Goal: Task Accomplishment & Management: Complete application form

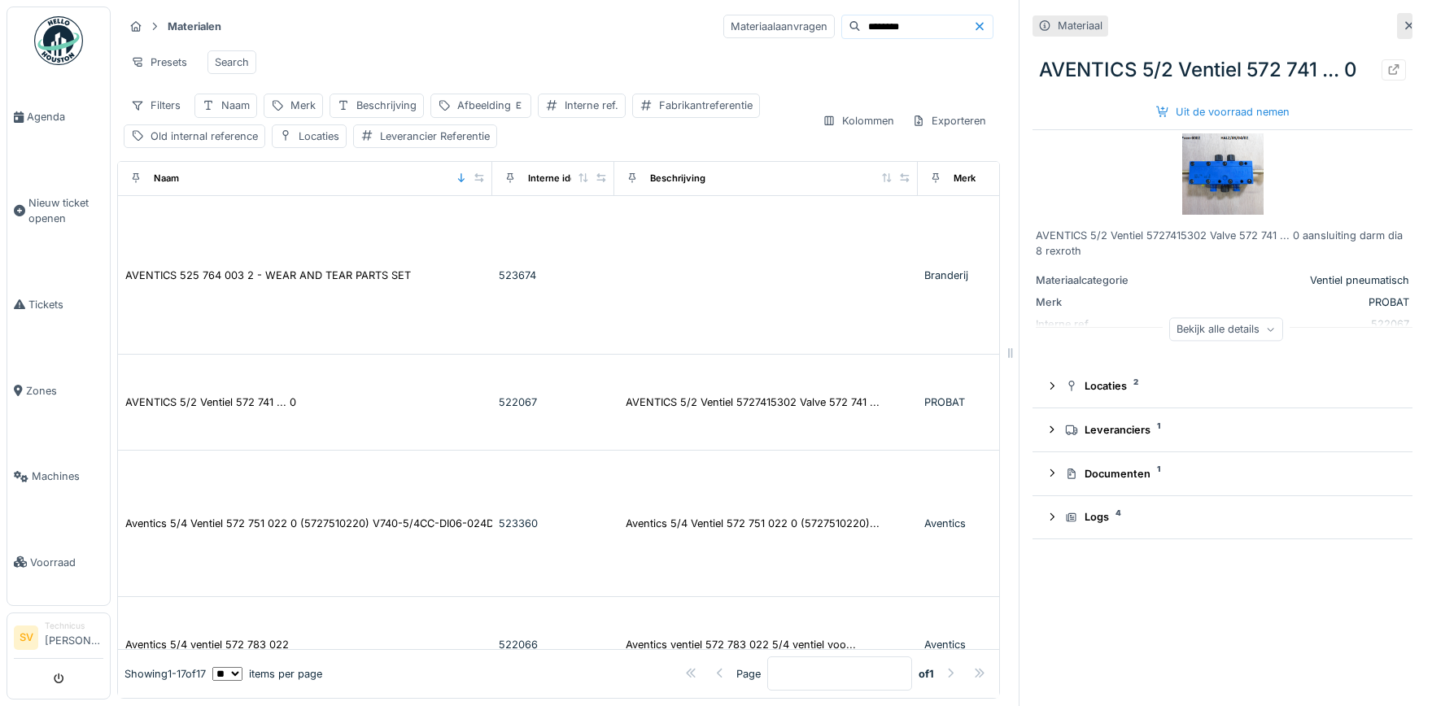
scroll to position [152, 0]
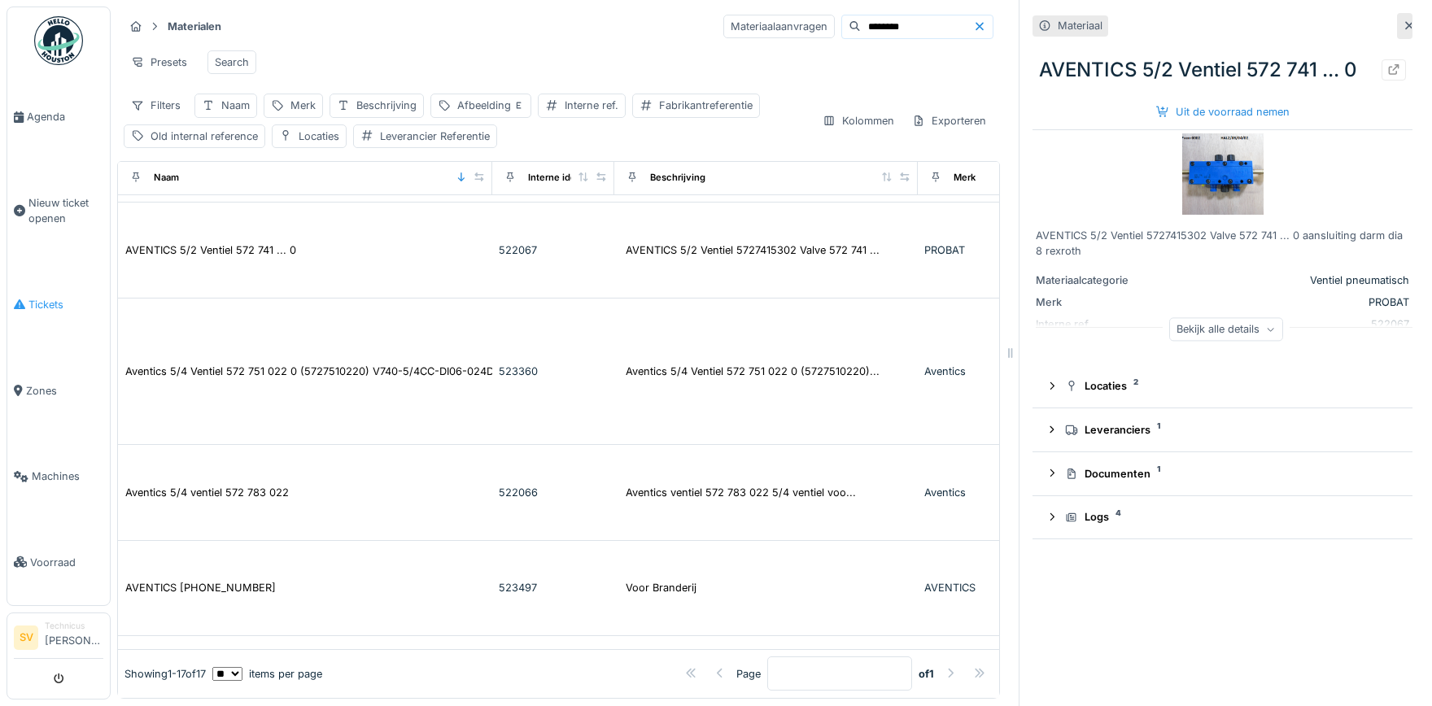
click at [33, 297] on span "Tickets" at bounding box center [65, 304] width 75 height 15
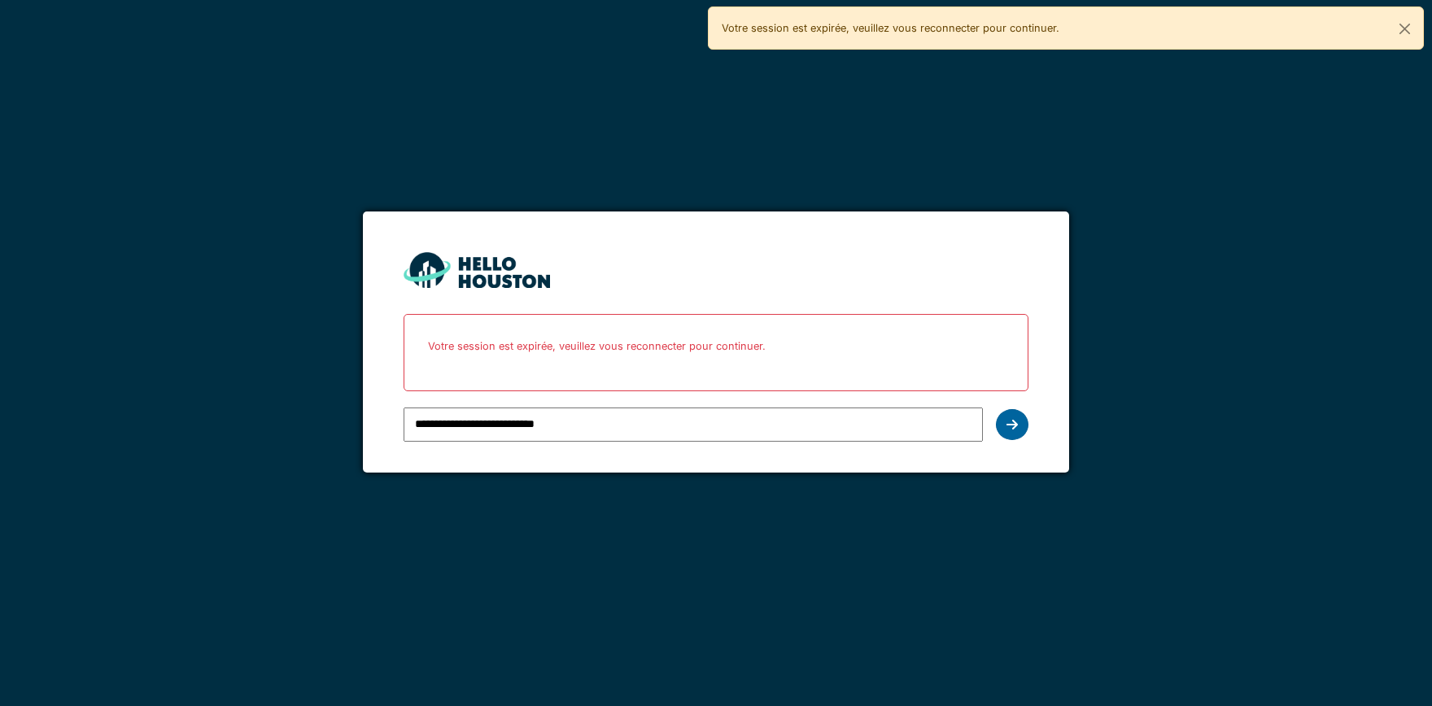
click at [1014, 423] on icon at bounding box center [1011, 424] width 11 height 13
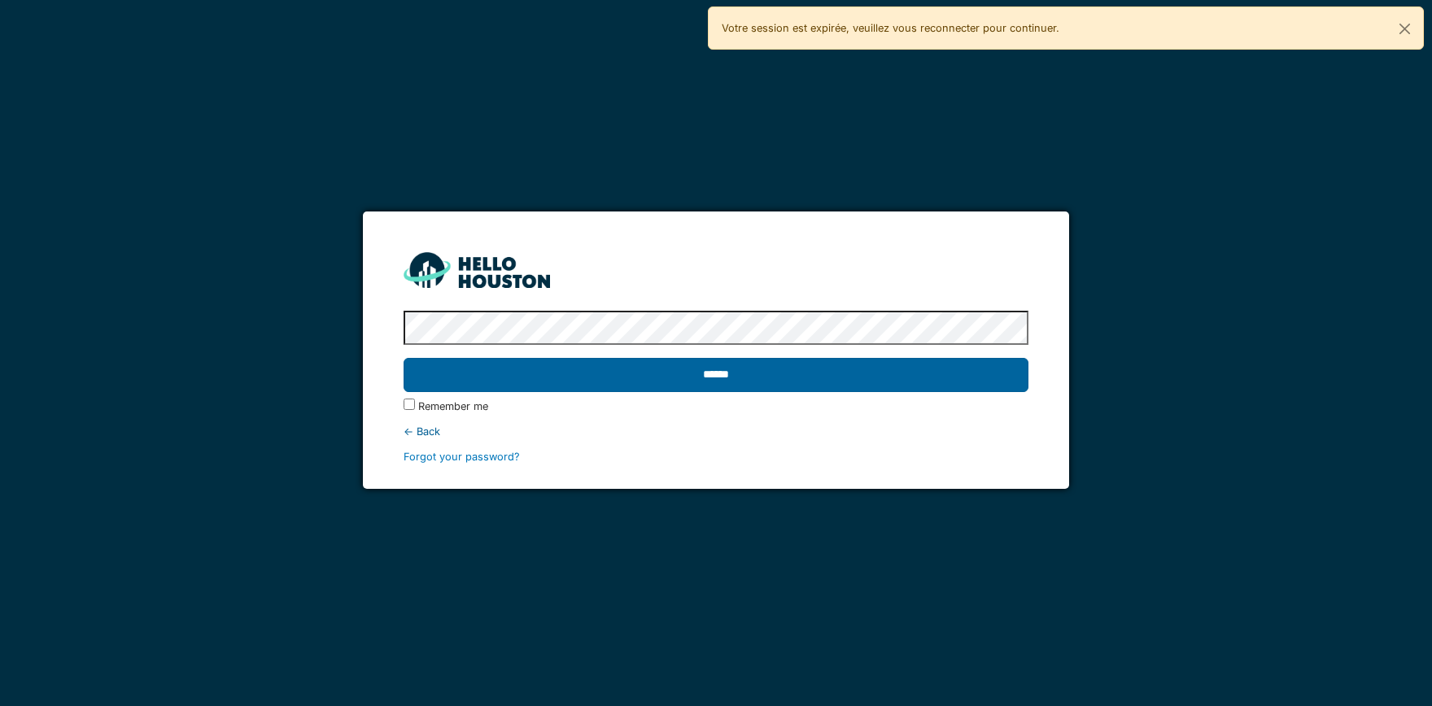
click at [781, 382] on input "******" at bounding box center [716, 375] width 624 height 34
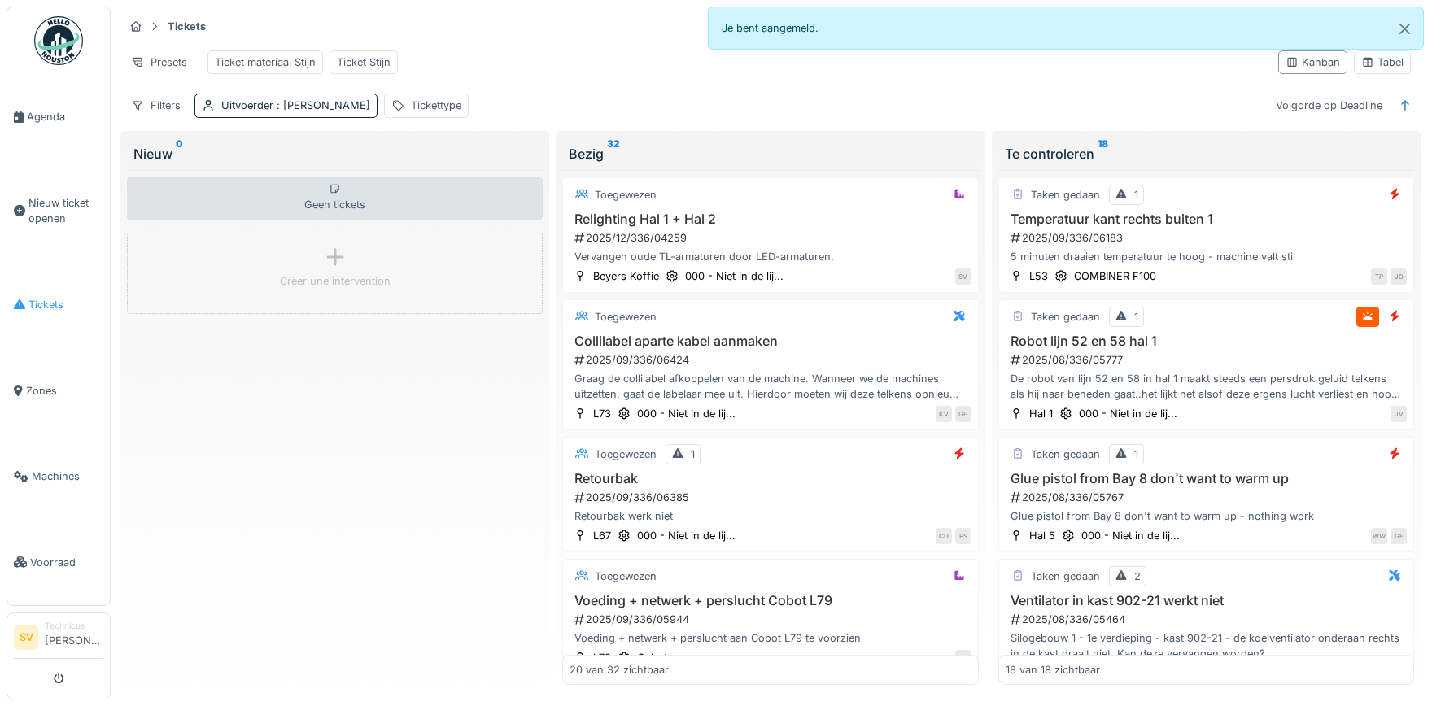
click at [50, 299] on span "Tickets" at bounding box center [65, 304] width 75 height 15
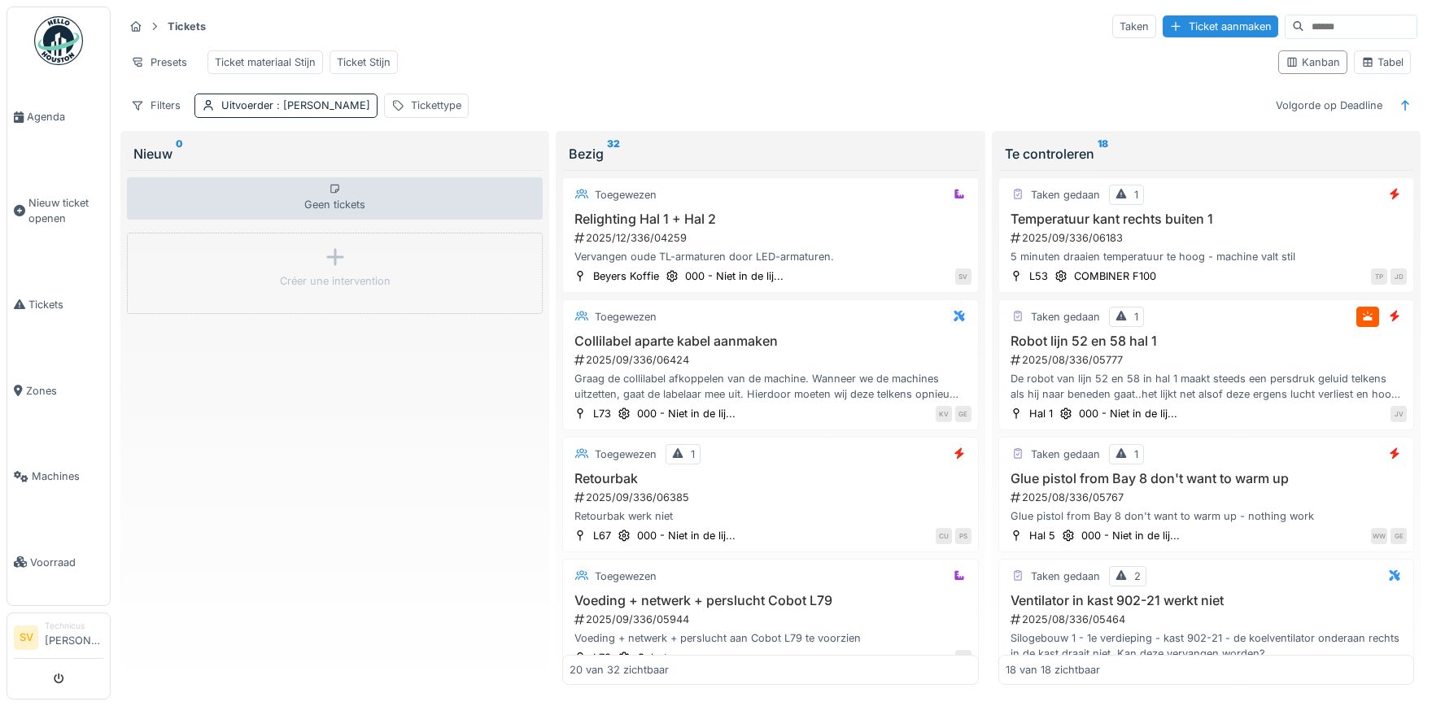
click at [1318, 27] on input at bounding box center [1360, 26] width 112 height 23
type input "********"
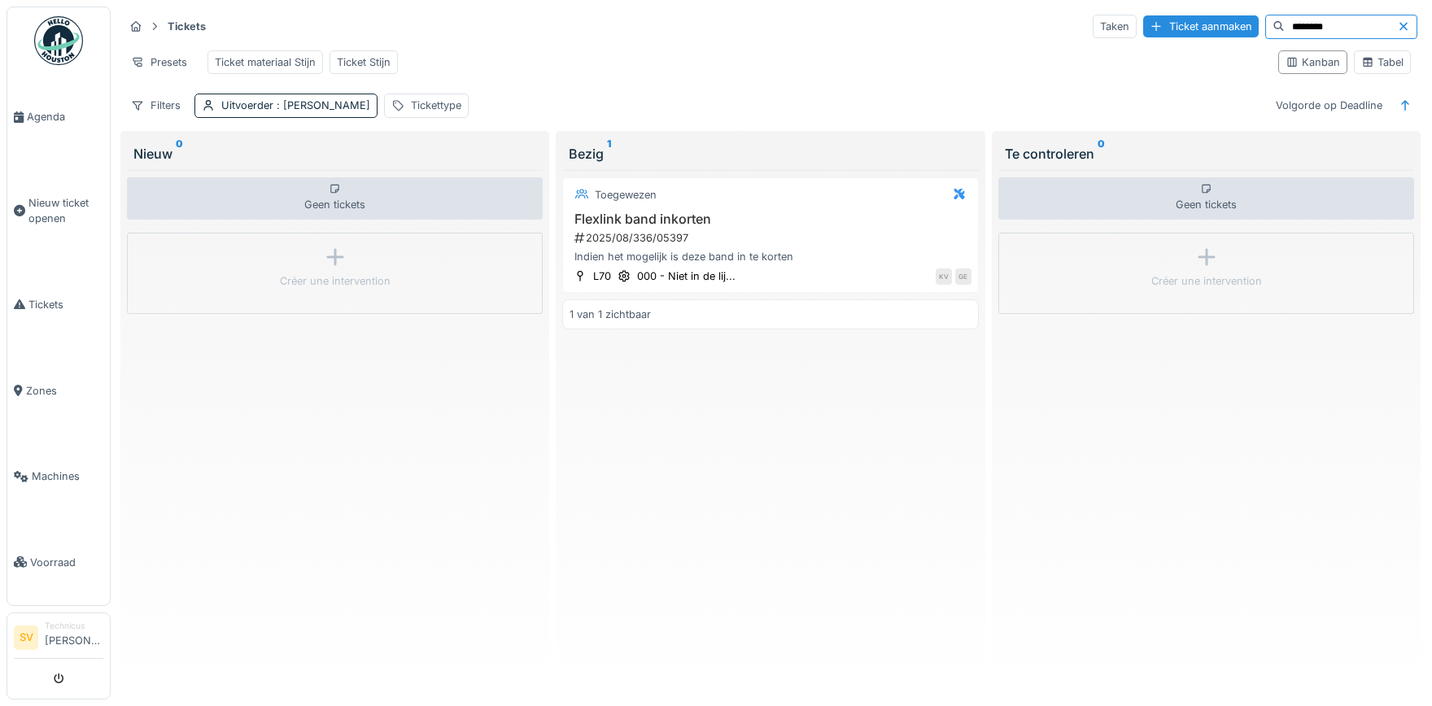
click at [1403, 25] on icon at bounding box center [1404, 26] width 8 height 8
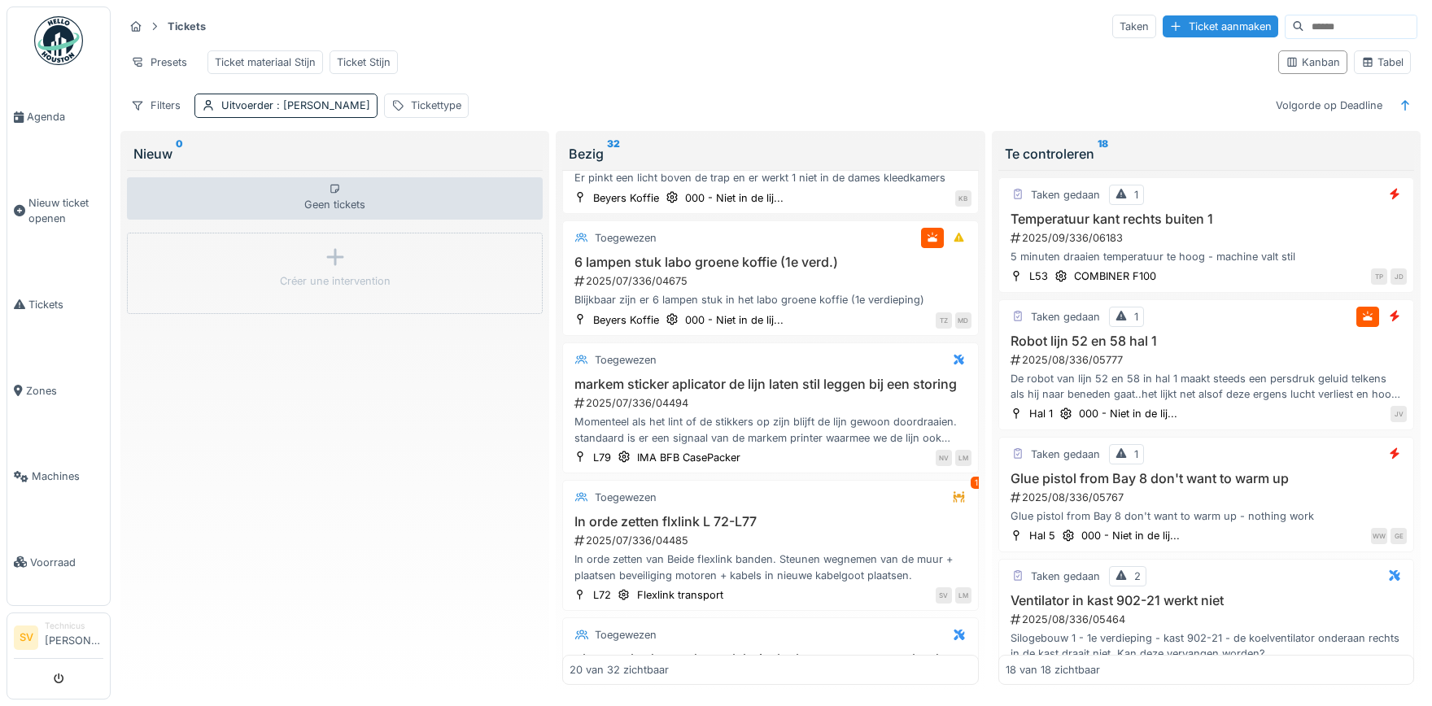
scroll to position [1445, 0]
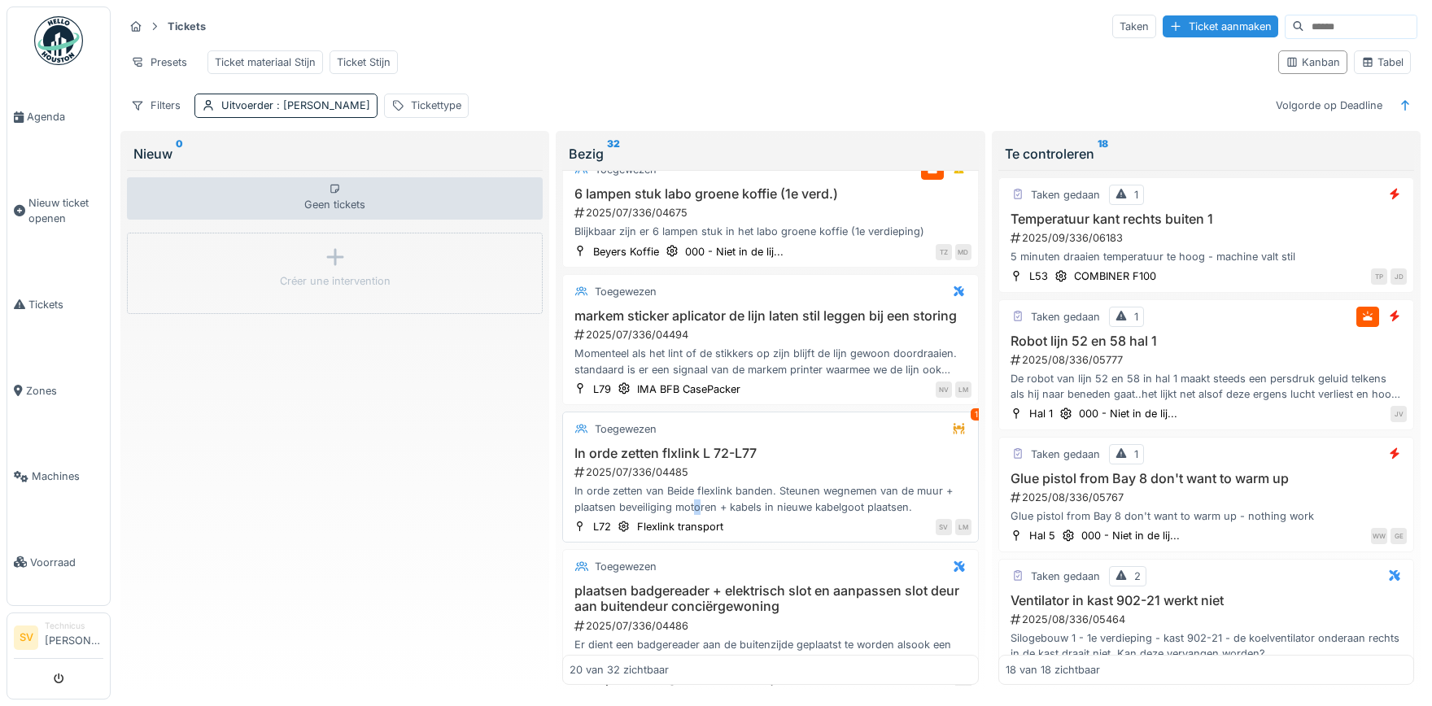
click at [697, 504] on div "In orde zetten van Beide flexlink banden. Steunen wegnemen van de muur + plaats…" at bounding box center [770, 498] width 401 height 31
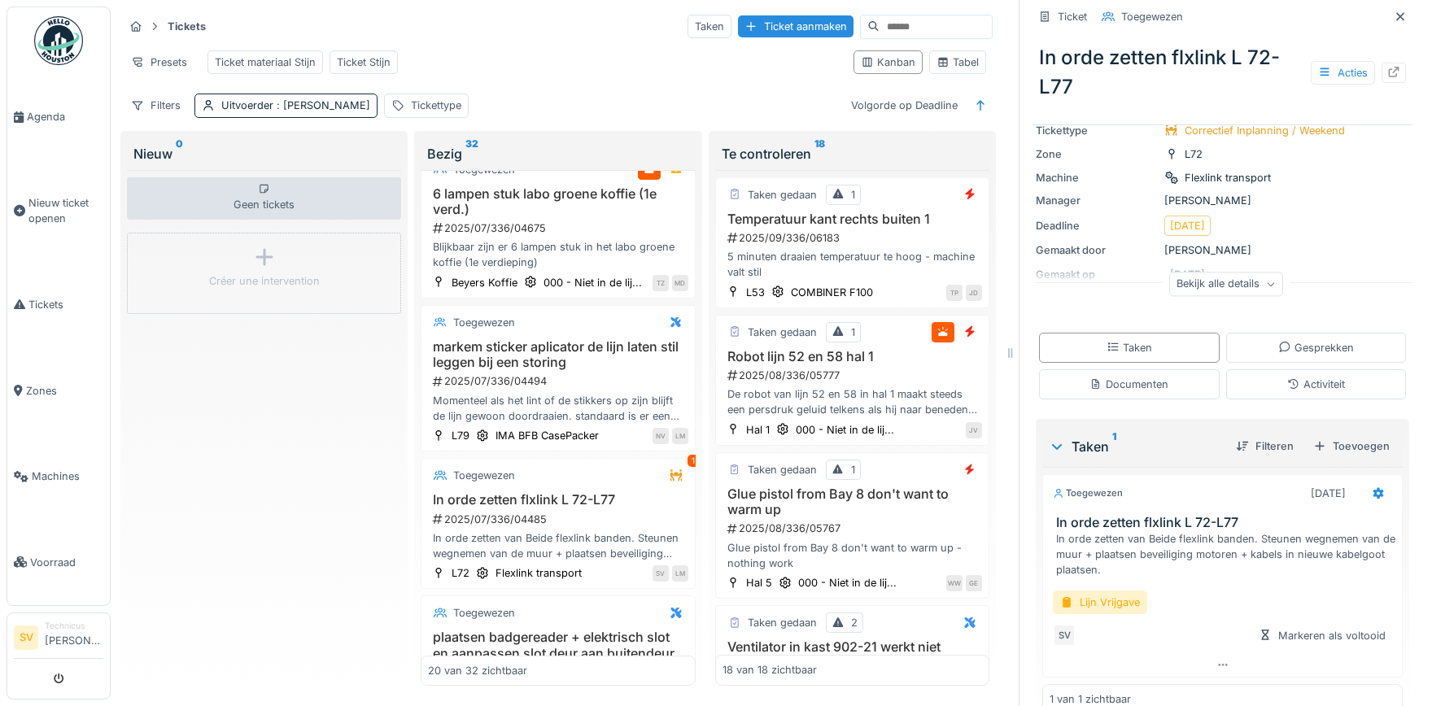
scroll to position [133, 0]
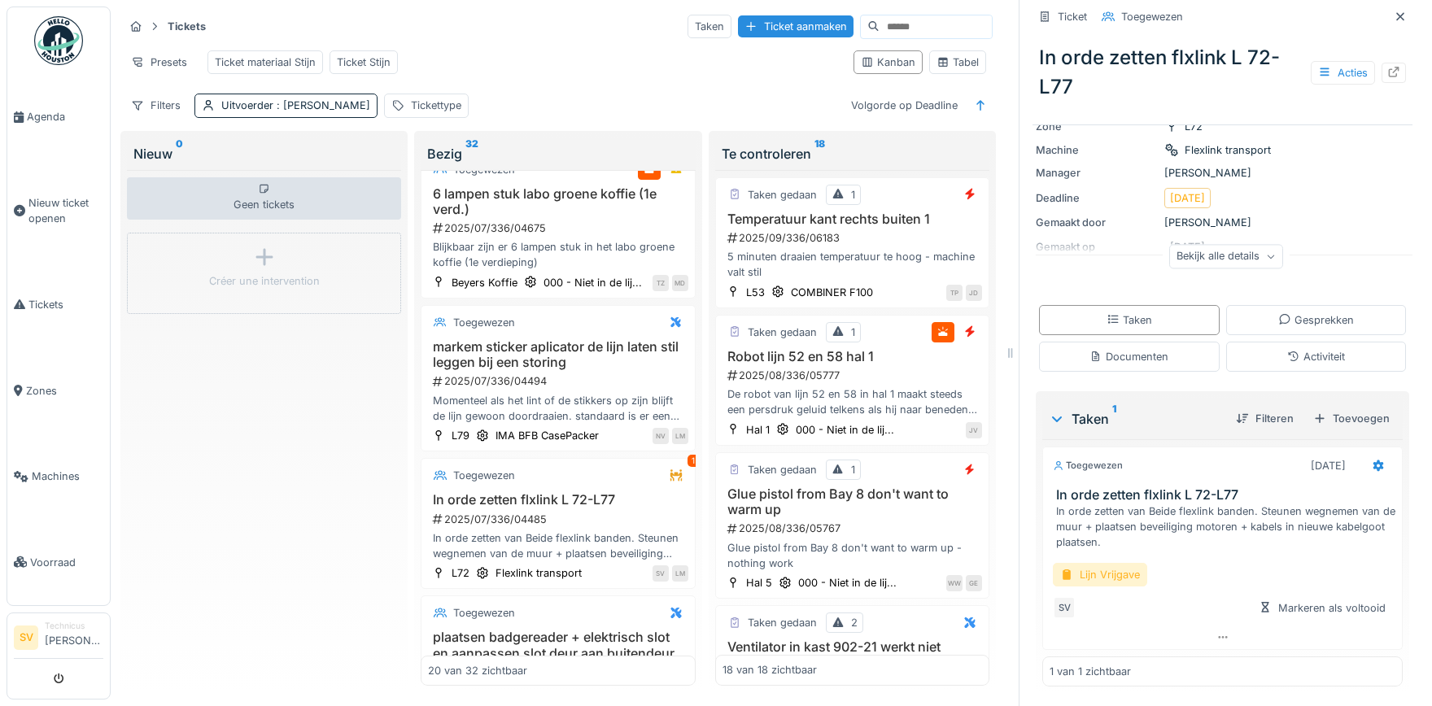
click at [1115, 580] on div "Lijn Vrijgave" at bounding box center [1100, 575] width 94 height 24
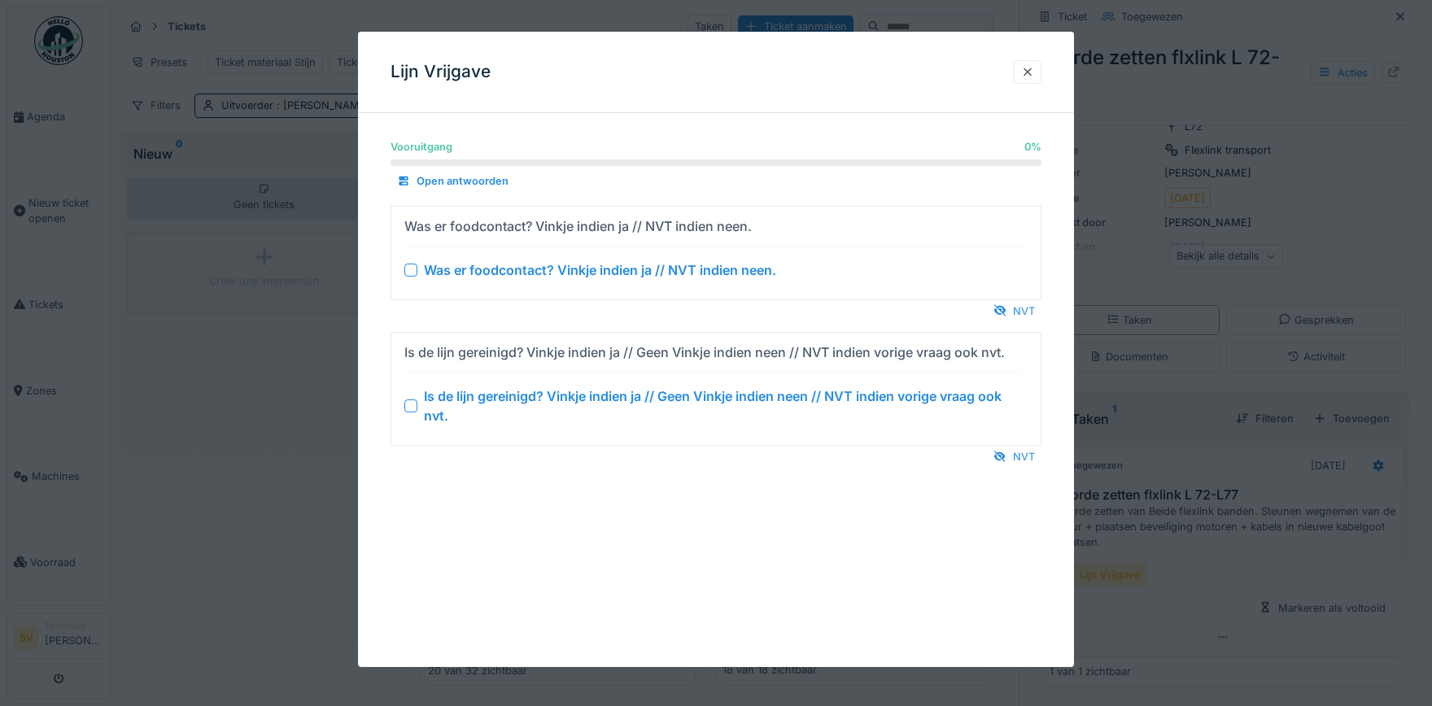
drag, startPoint x: 1032, startPoint y: 310, endPoint x: 1018, endPoint y: 359, distance: 50.7
click at [1031, 310] on div "NVT" at bounding box center [1014, 311] width 55 height 22
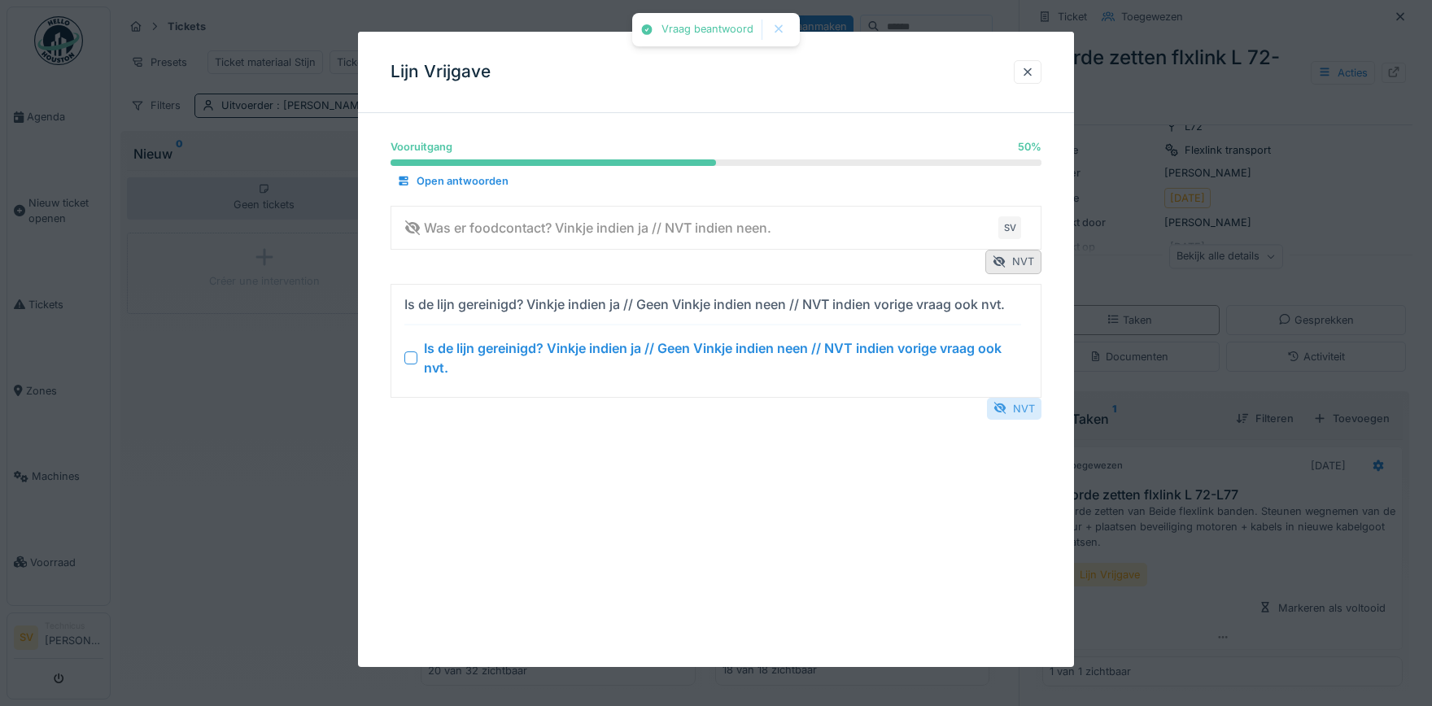
click at [1019, 406] on div "NVT" at bounding box center [1014, 409] width 55 height 22
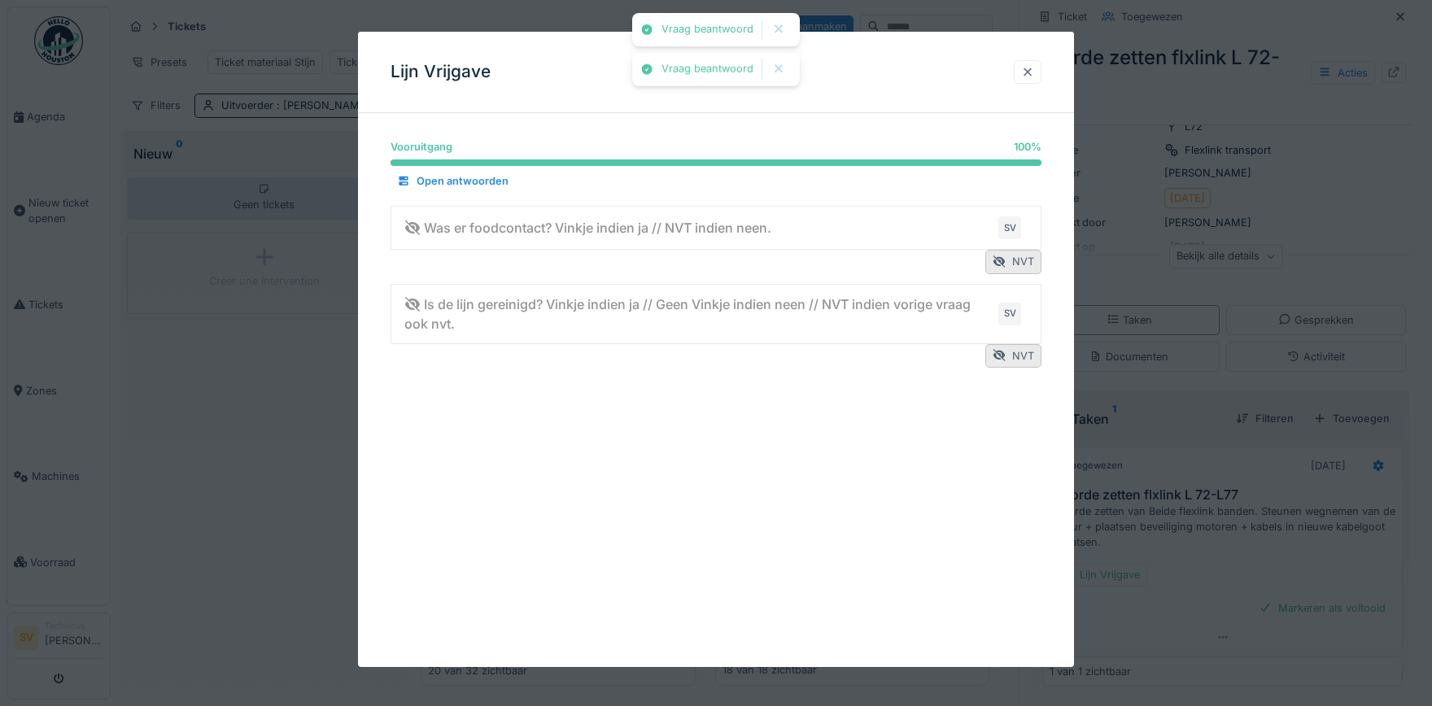
click at [1031, 71] on div at bounding box center [1027, 71] width 13 height 15
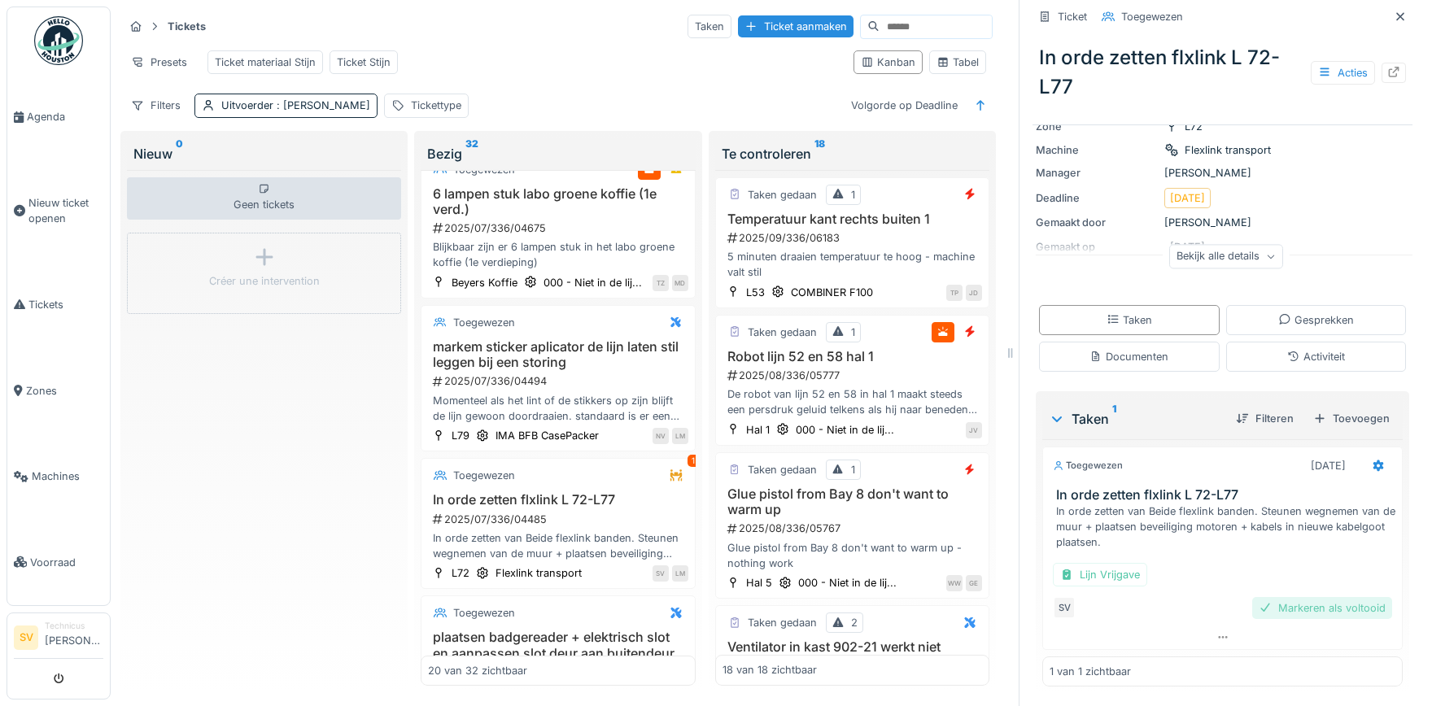
click at [1316, 612] on div "Markeren als voltooid" at bounding box center [1322, 608] width 140 height 22
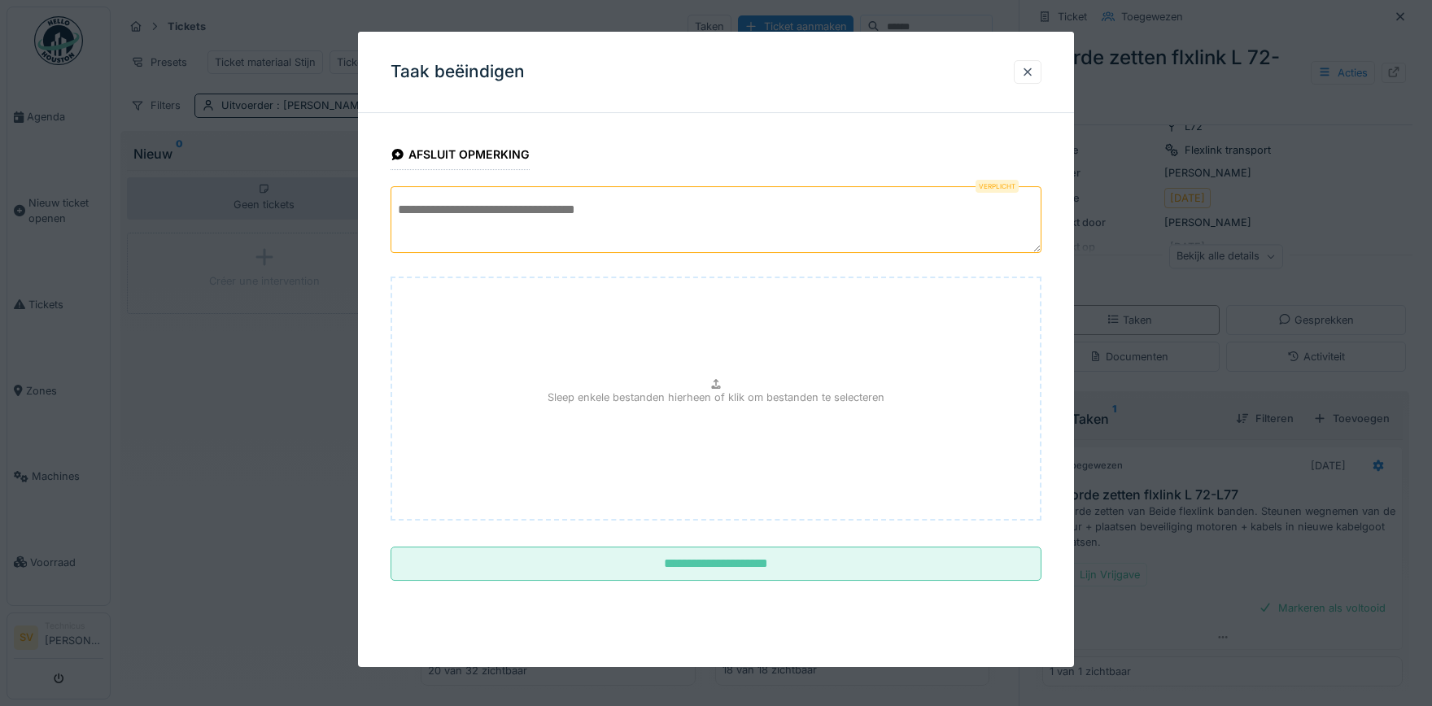
click at [652, 216] on textarea at bounding box center [716, 219] width 651 height 67
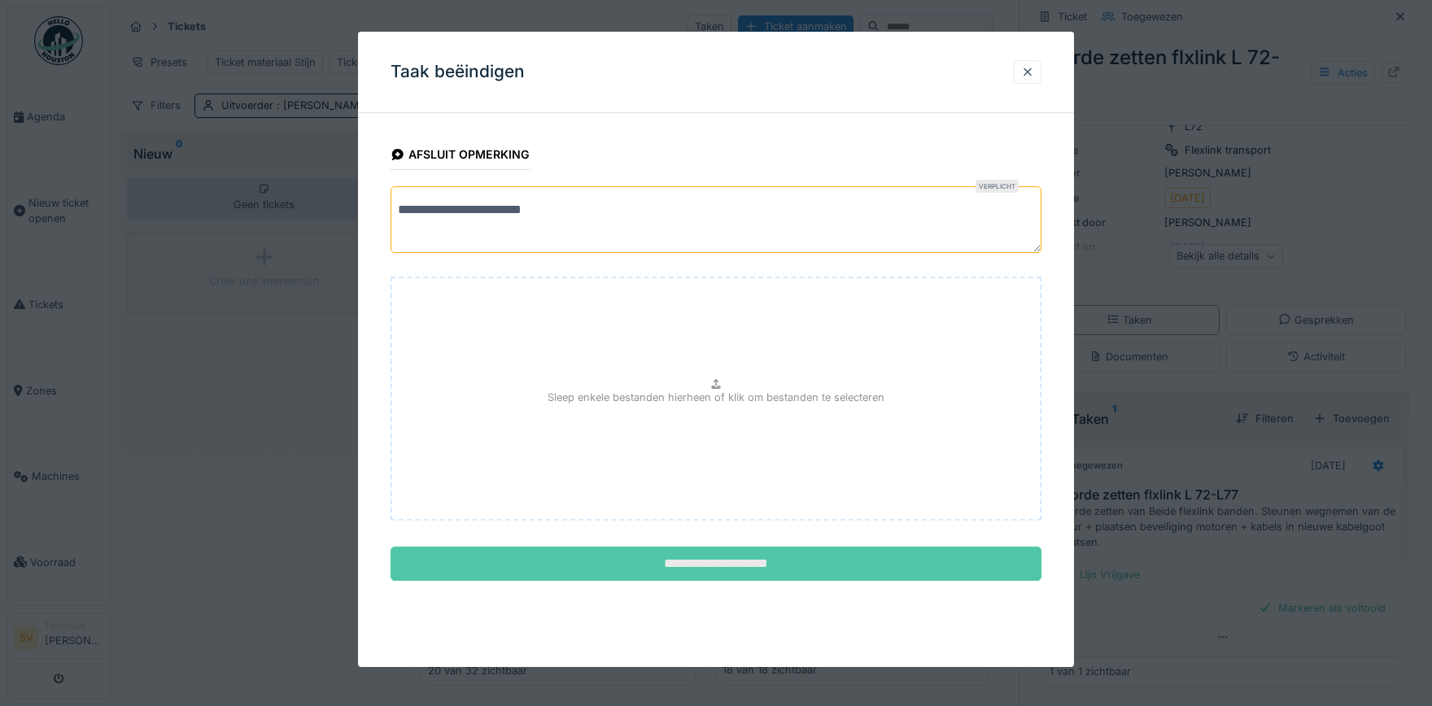
type textarea "**********"
click at [703, 551] on input "**********" at bounding box center [716, 564] width 651 height 34
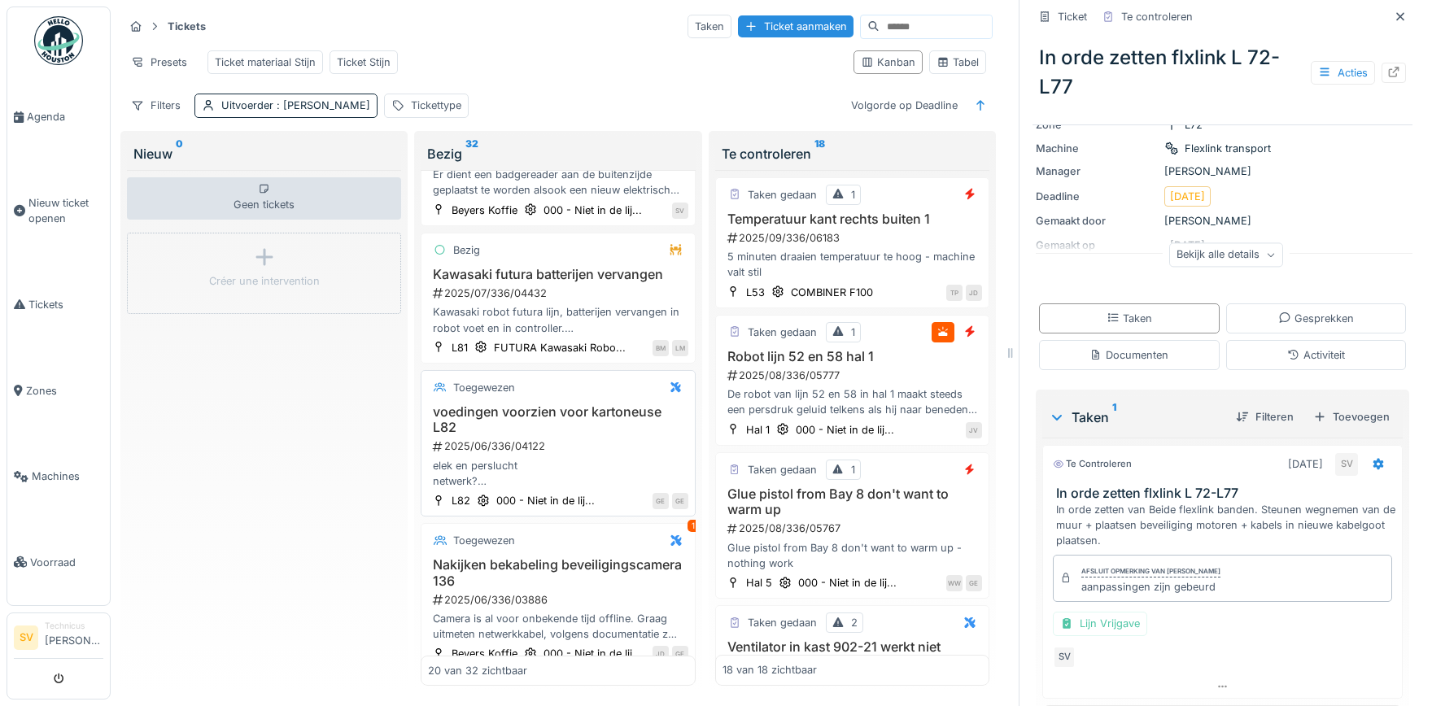
scroll to position [2451, 0]
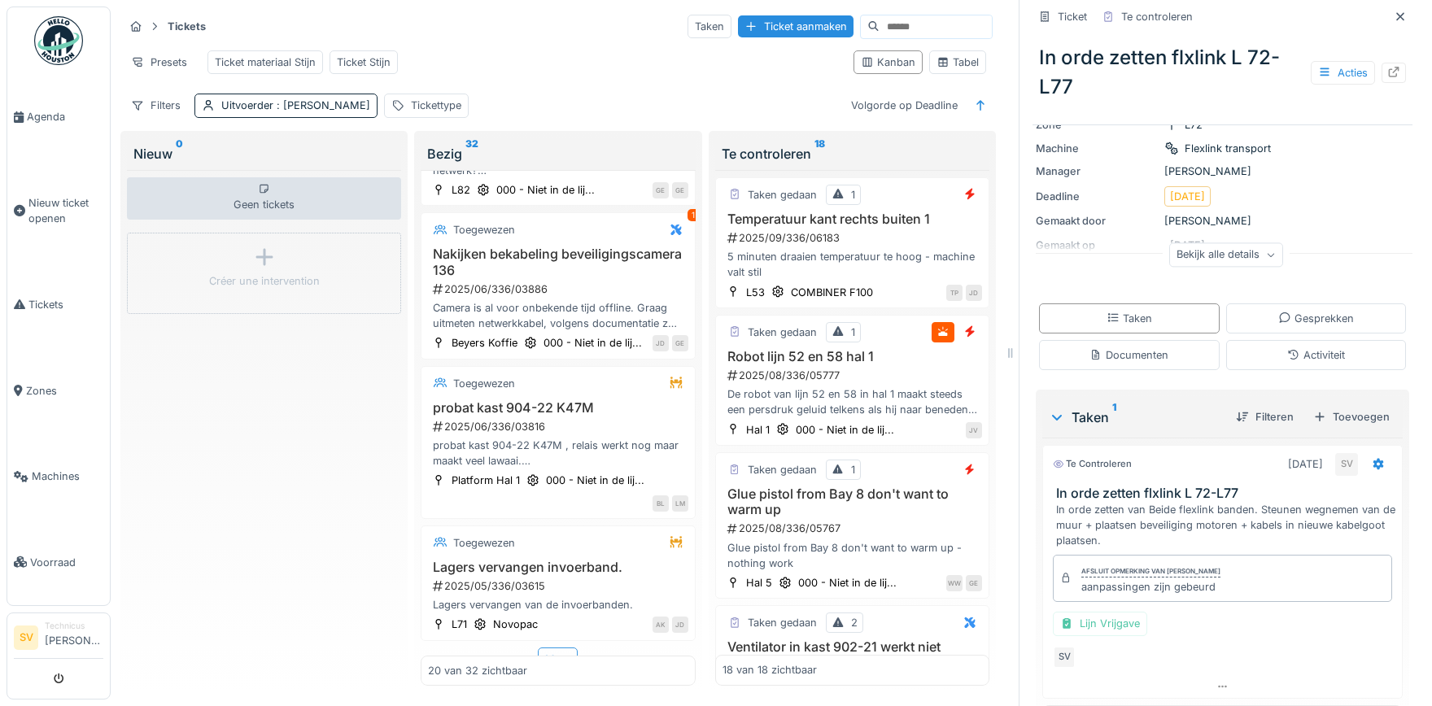
click at [558, 648] on div "Meer" at bounding box center [558, 660] width 40 height 24
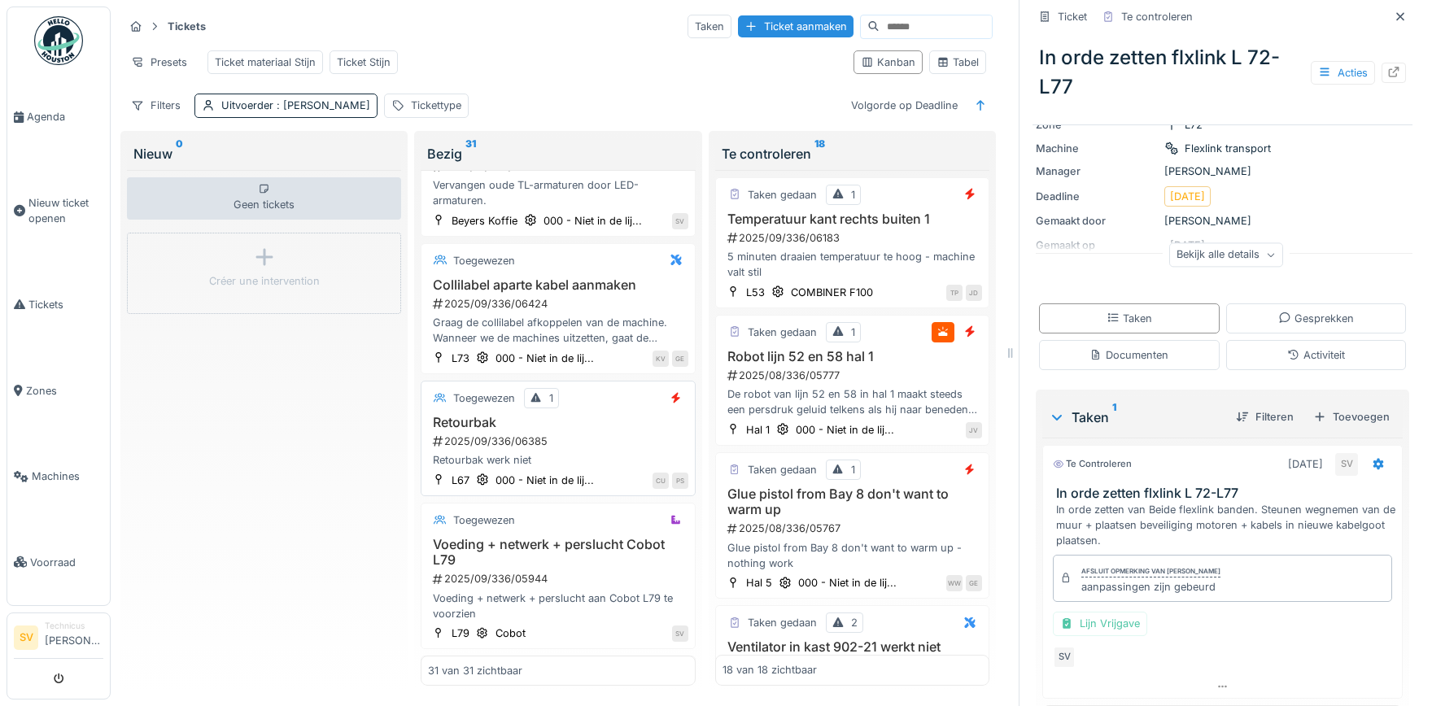
scroll to position [152, 0]
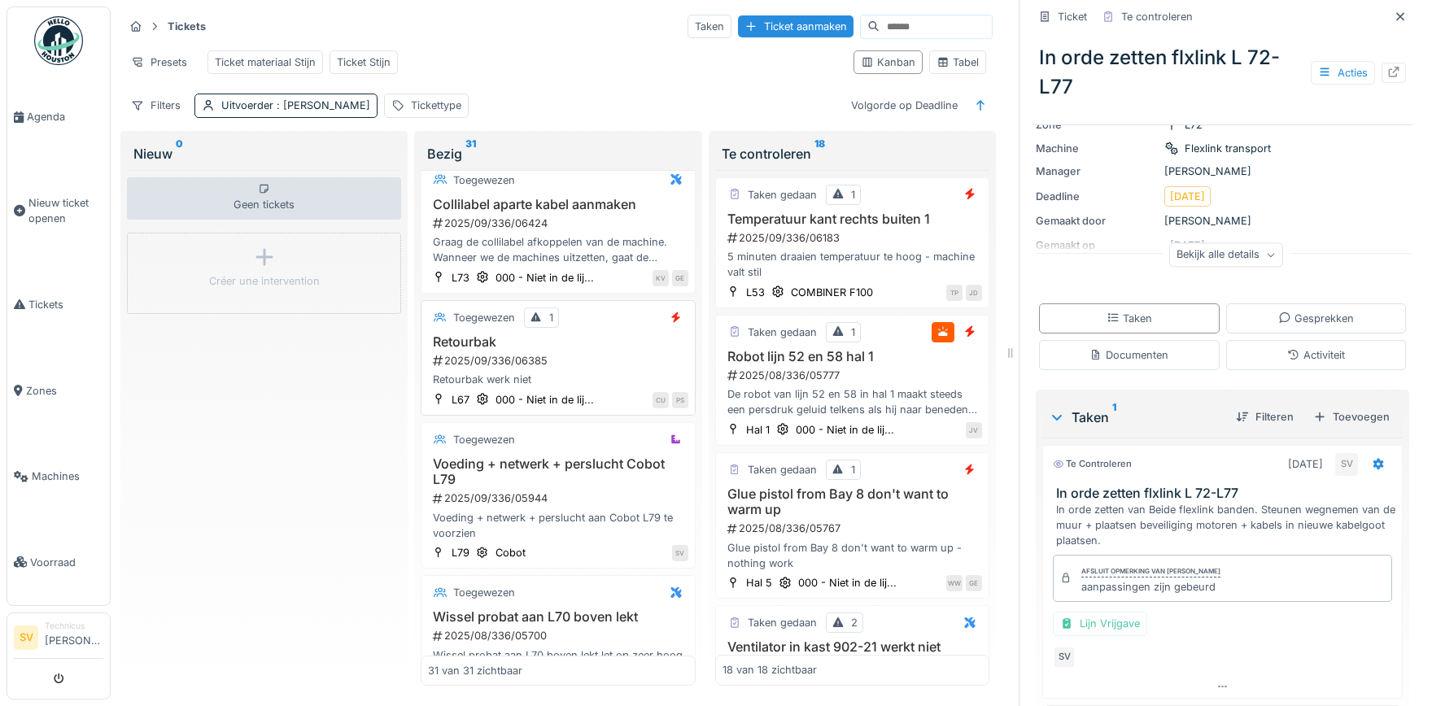
click at [565, 343] on h3 "Retourbak" at bounding box center [558, 341] width 260 height 15
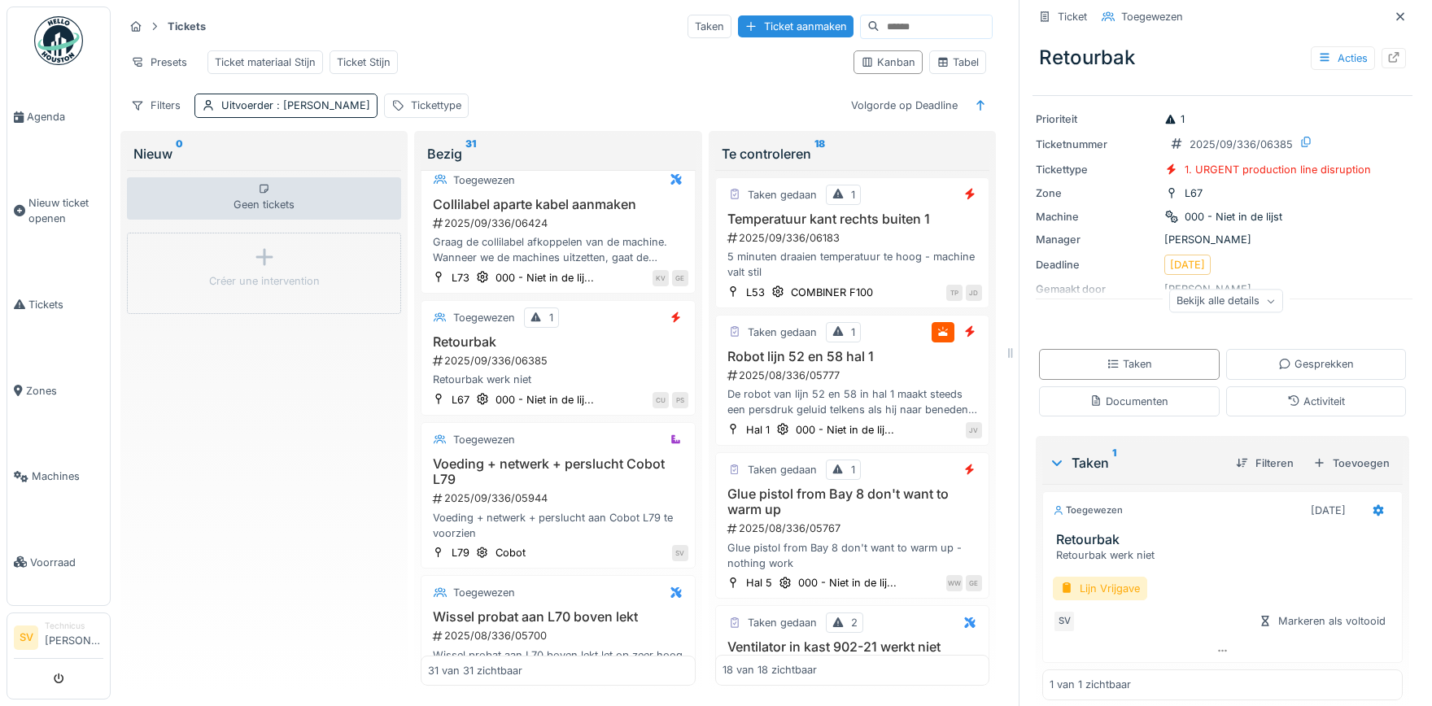
scroll to position [57, 0]
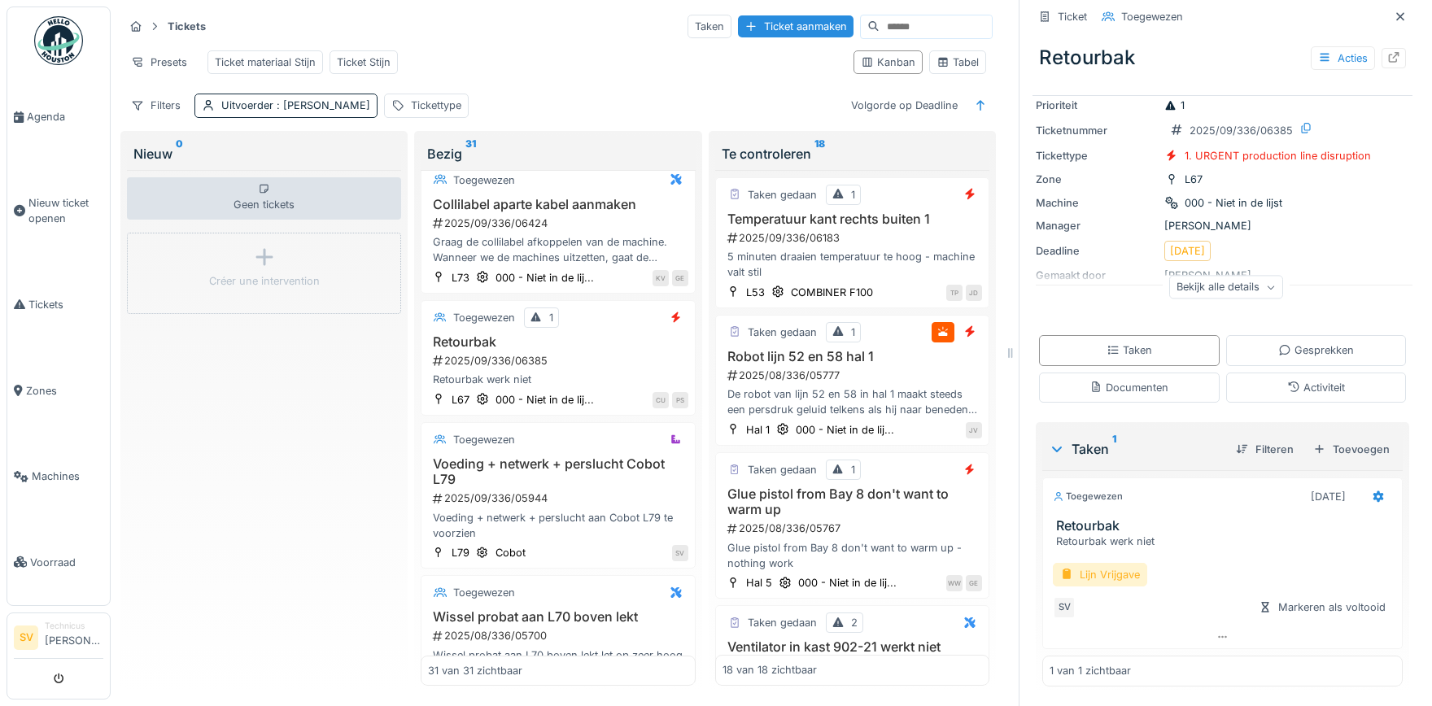
click at [1125, 574] on div "Lijn Vrijgave" at bounding box center [1100, 575] width 94 height 24
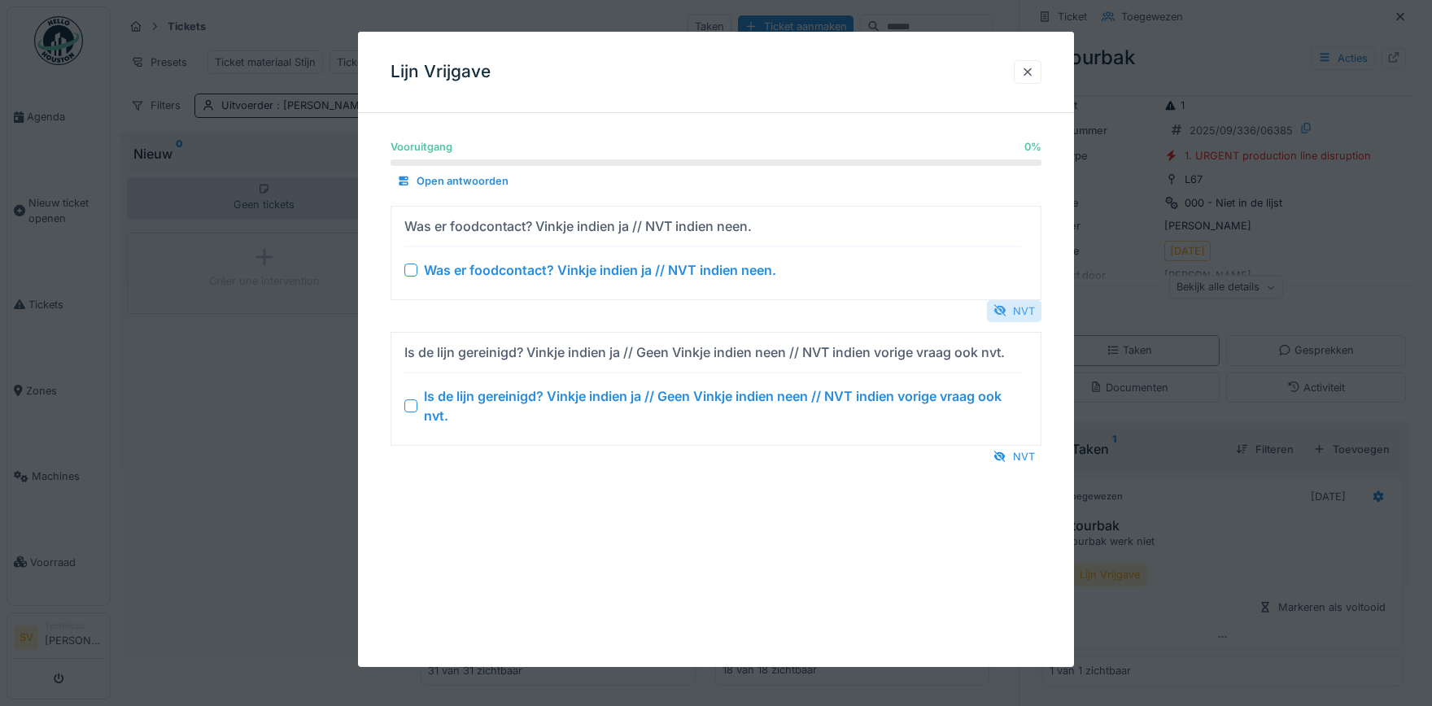
click at [1003, 308] on div at bounding box center [999, 310] width 13 height 15
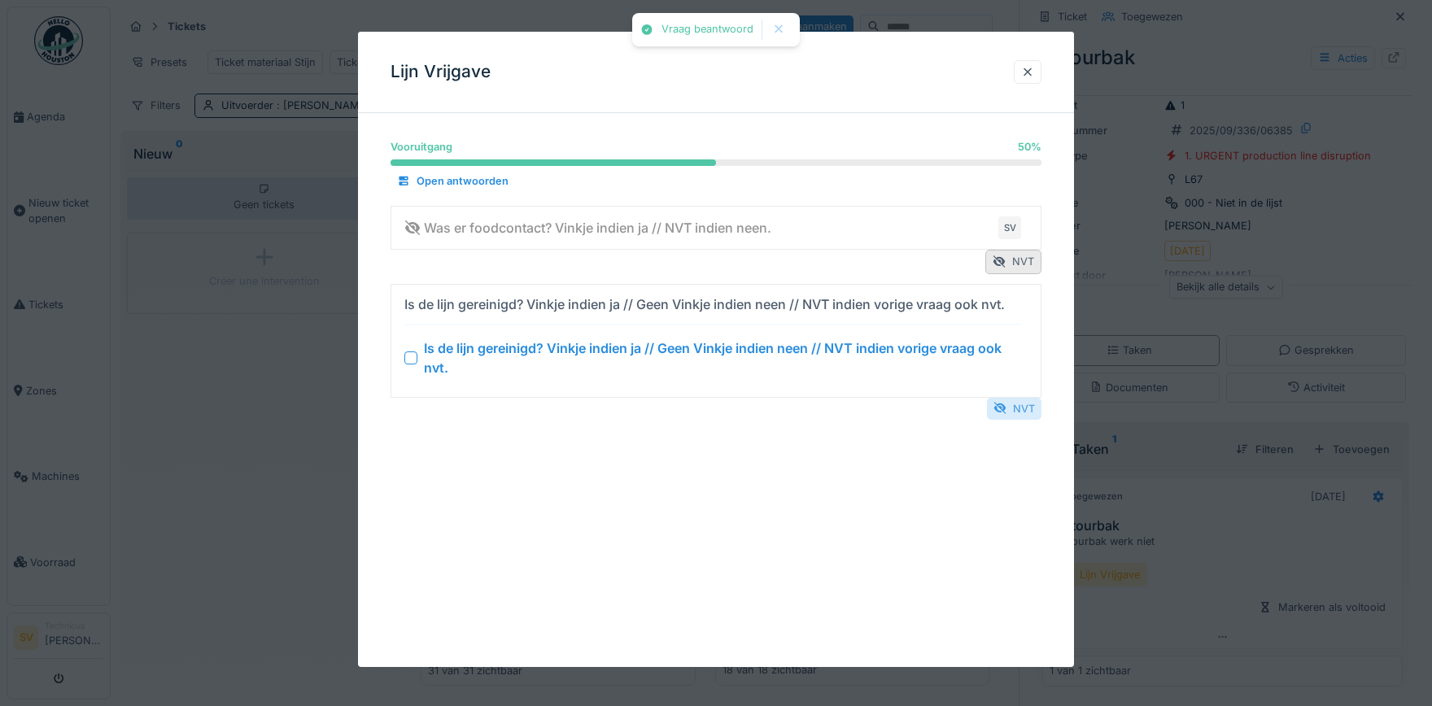
click at [1005, 412] on div at bounding box center [999, 408] width 13 height 15
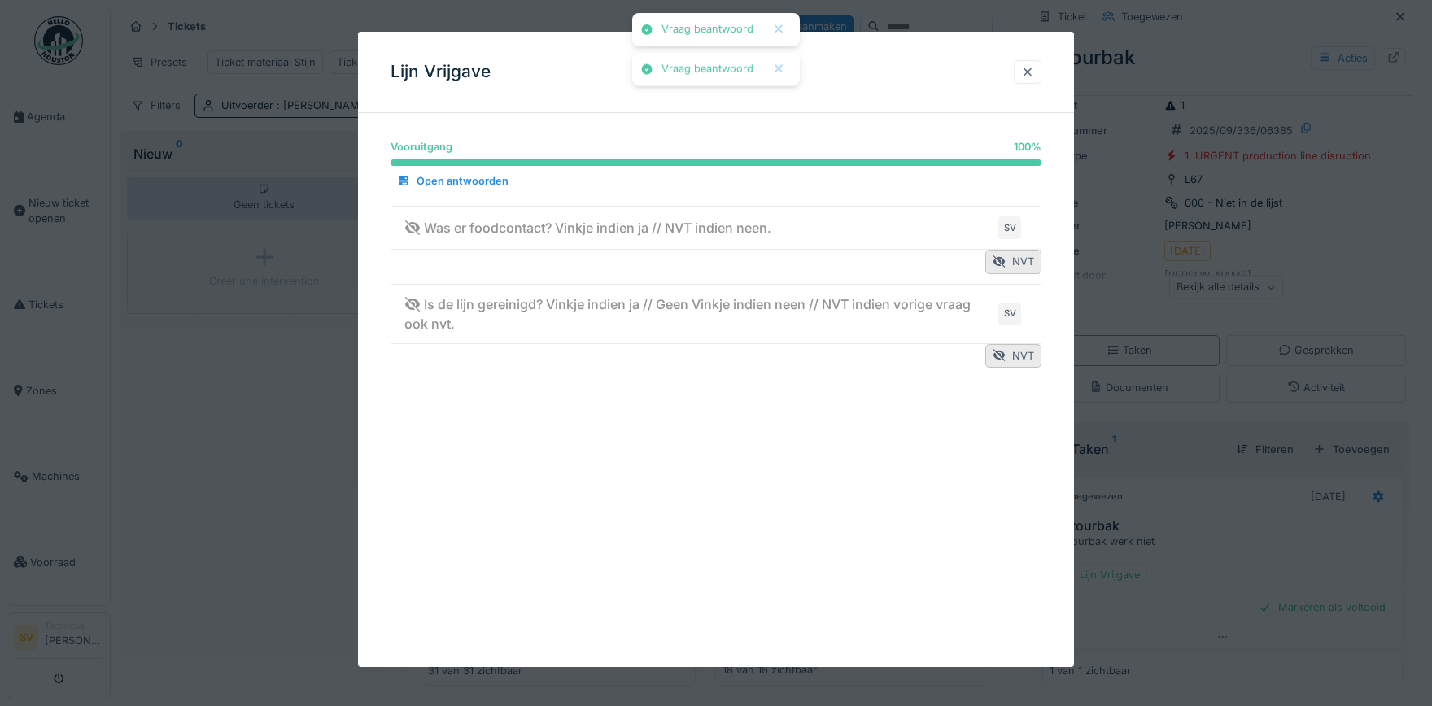
click at [1032, 70] on div at bounding box center [1027, 71] width 13 height 15
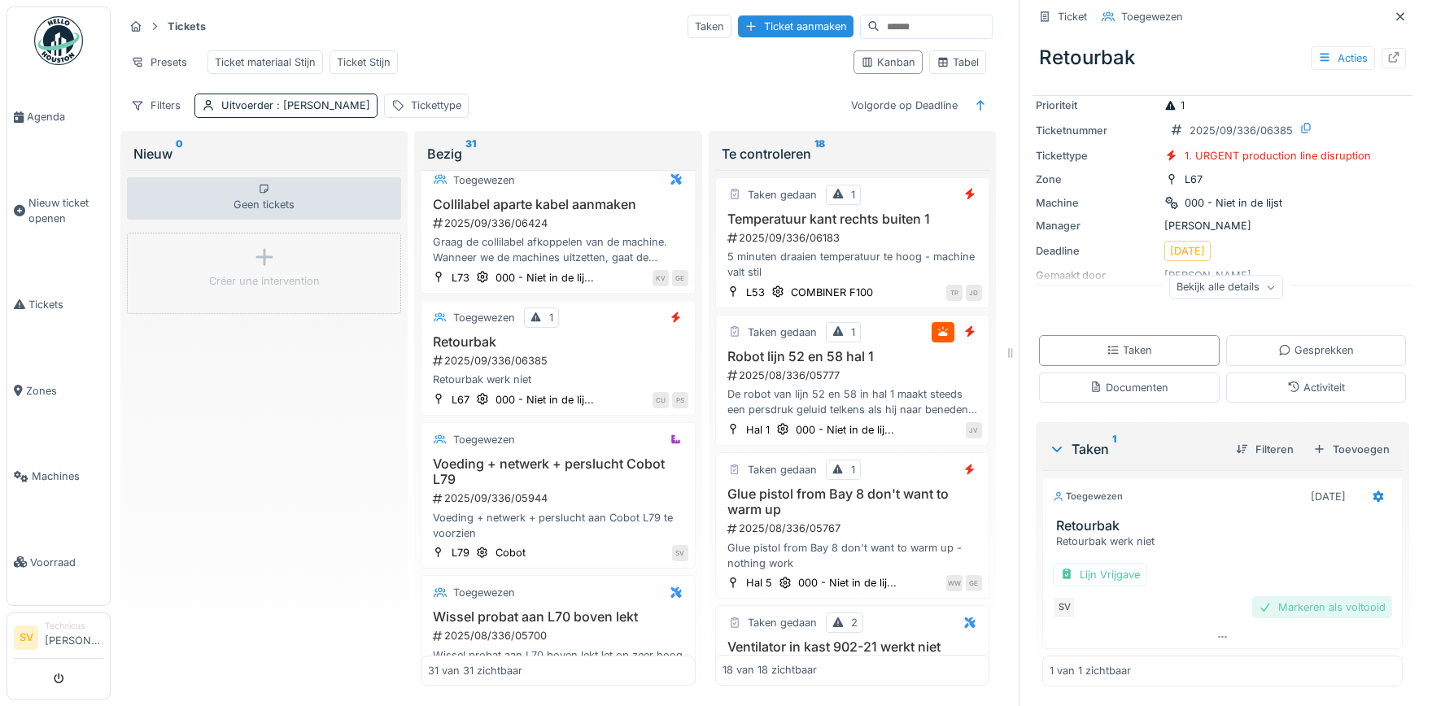
click at [1299, 605] on div "Markeren als voltooid" at bounding box center [1322, 607] width 140 height 22
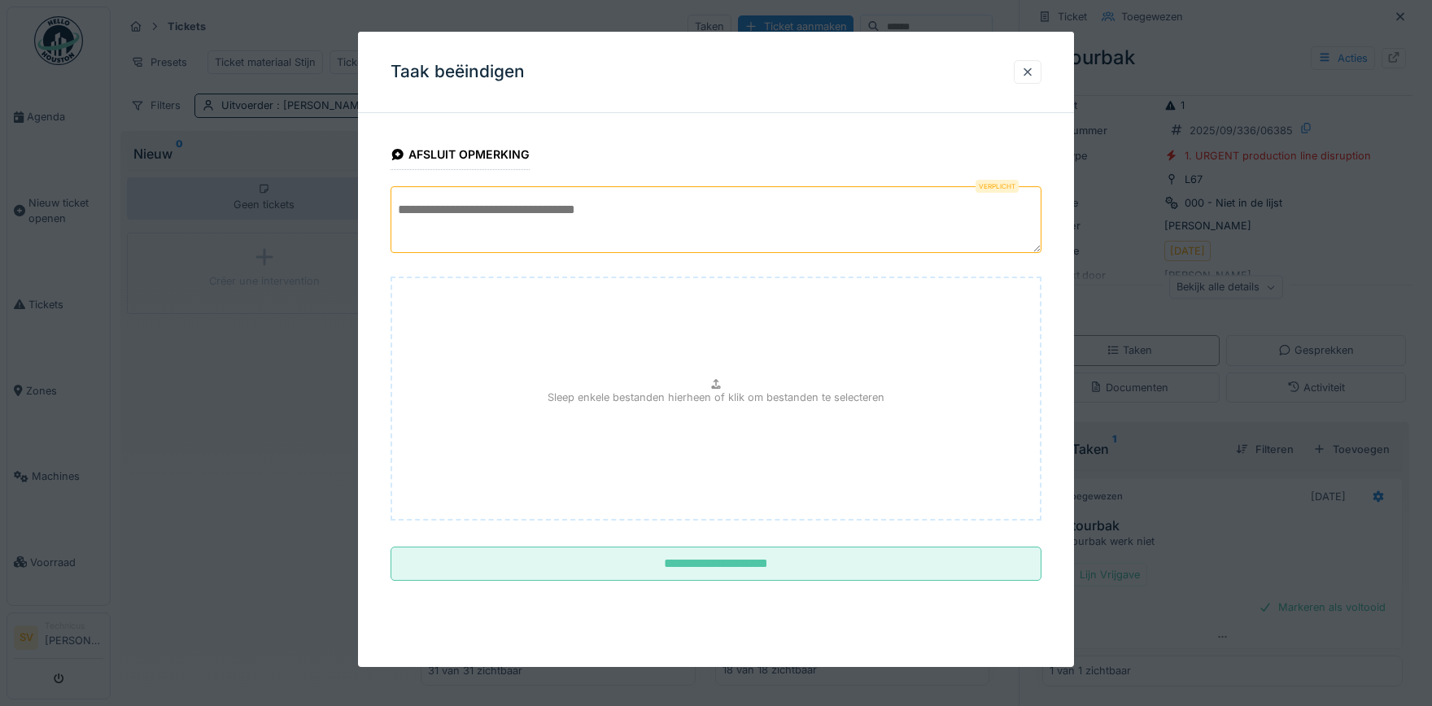
click at [534, 203] on textarea at bounding box center [716, 219] width 651 height 67
type textarea "*"
click at [513, 211] on textarea "**********" at bounding box center [716, 219] width 651 height 67
click at [622, 208] on textarea "**********" at bounding box center [716, 219] width 651 height 67
click at [395, 213] on textarea "**********" at bounding box center [716, 219] width 651 height 67
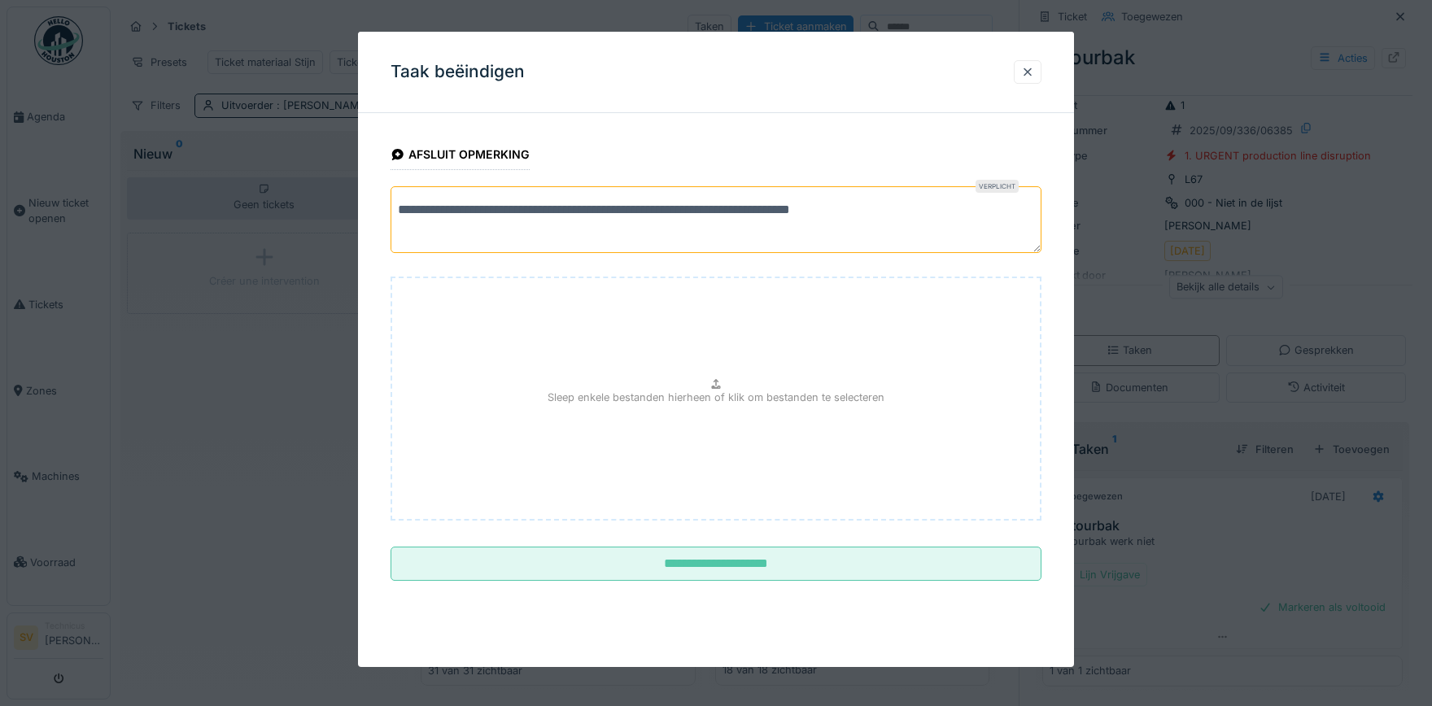
click at [894, 215] on textarea "**********" at bounding box center [716, 219] width 651 height 67
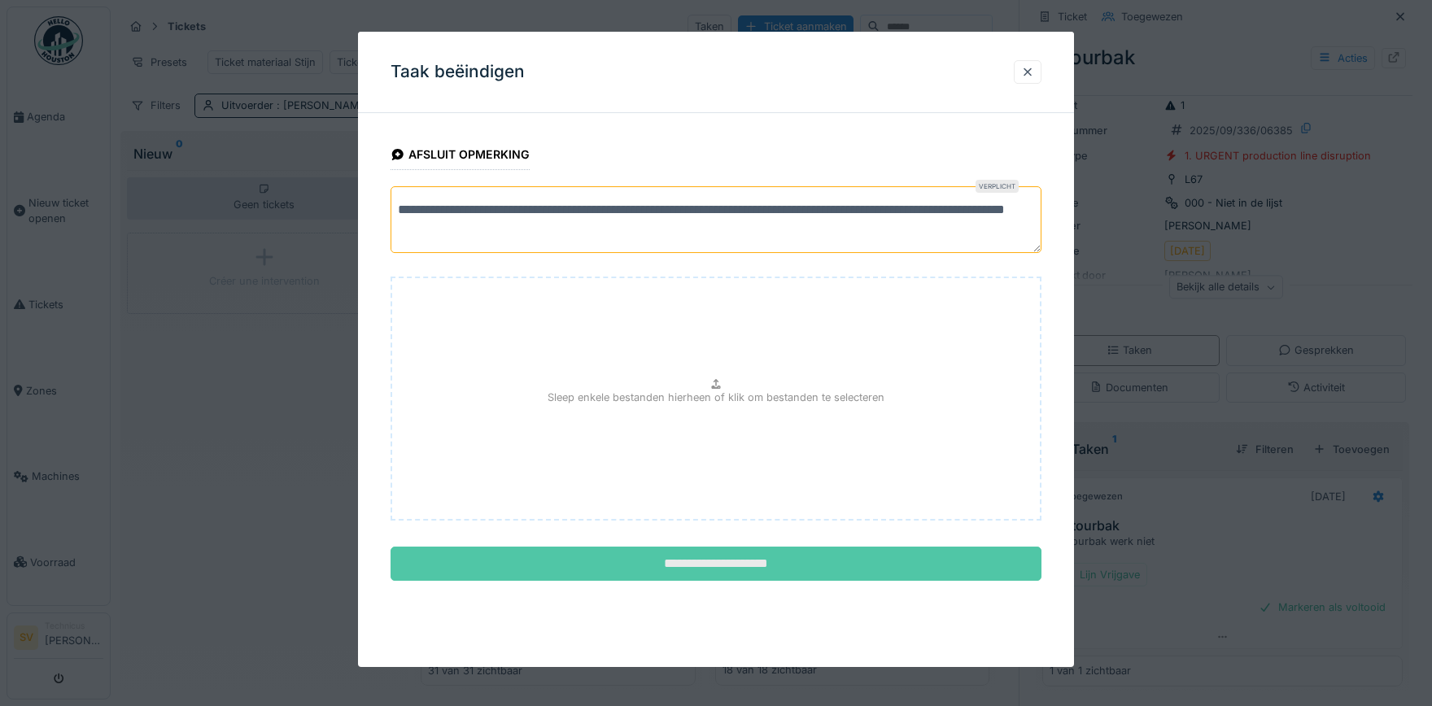
type textarea "**********"
click at [677, 558] on input "**********" at bounding box center [716, 564] width 651 height 34
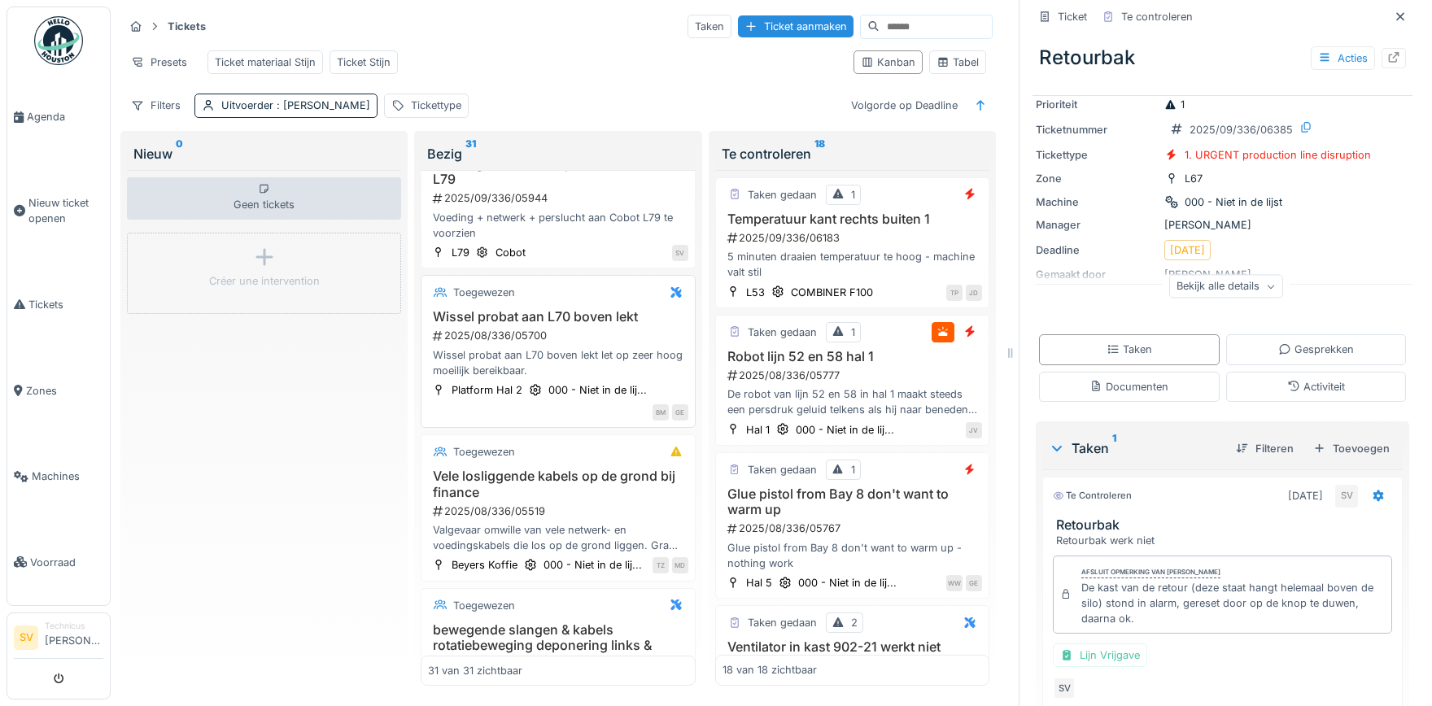
scroll to position [456, 0]
click at [552, 330] on div "2025/08/336/05700" at bounding box center [559, 331] width 256 height 15
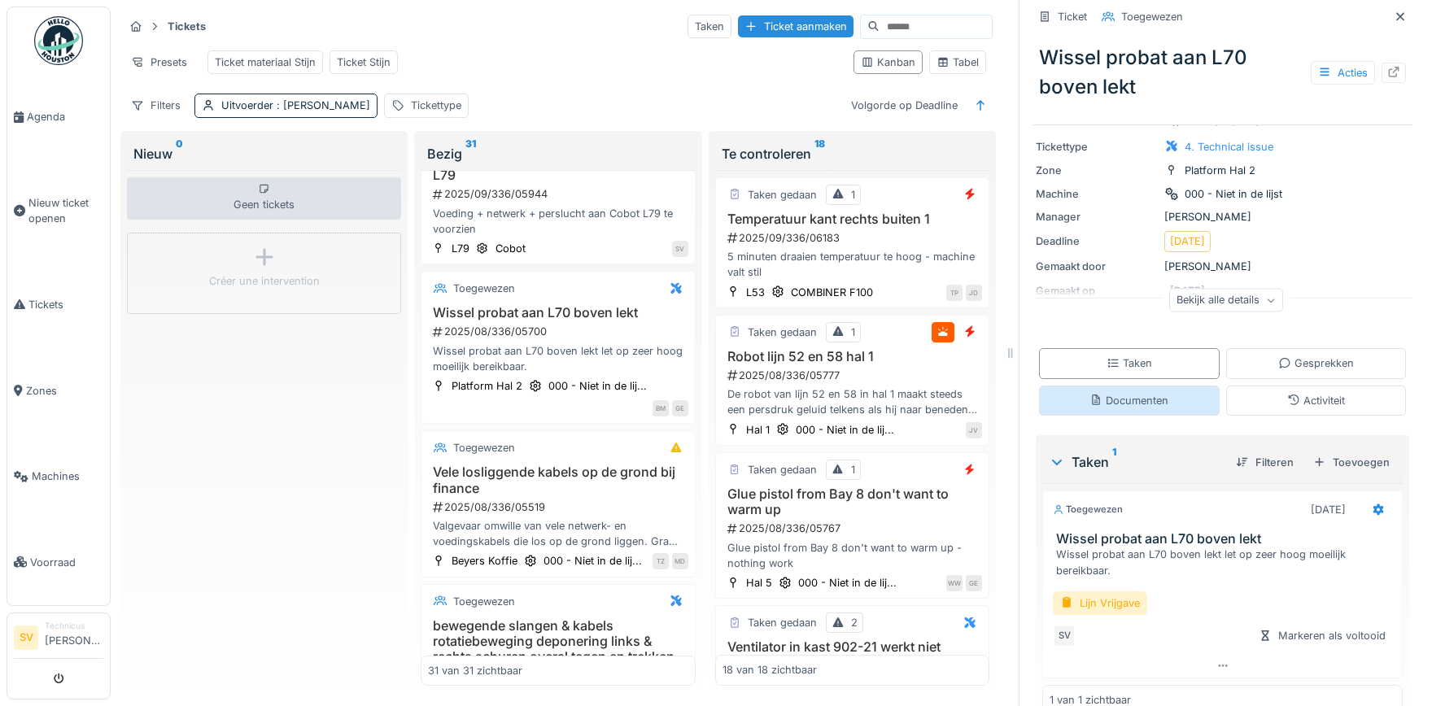
scroll to position [102, 0]
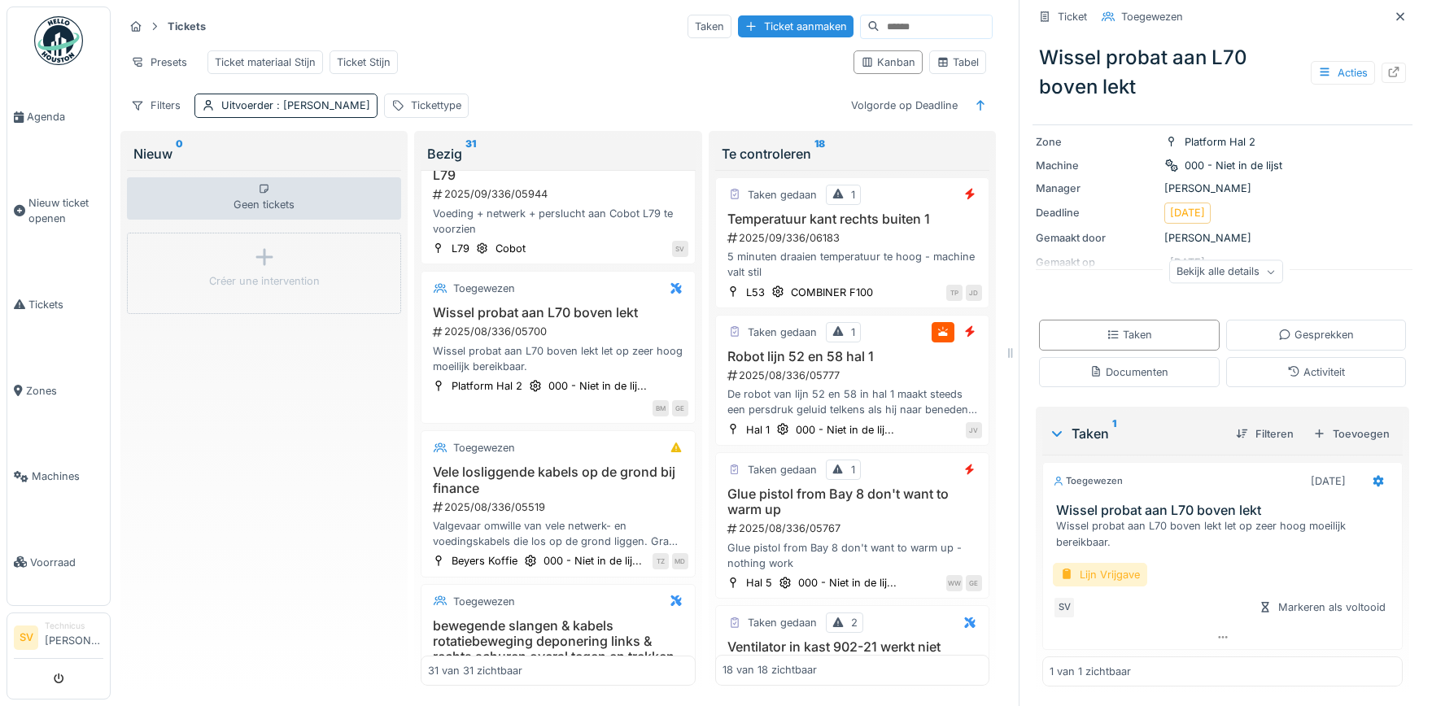
click at [1128, 573] on div "Lijn Vrijgave" at bounding box center [1100, 575] width 94 height 24
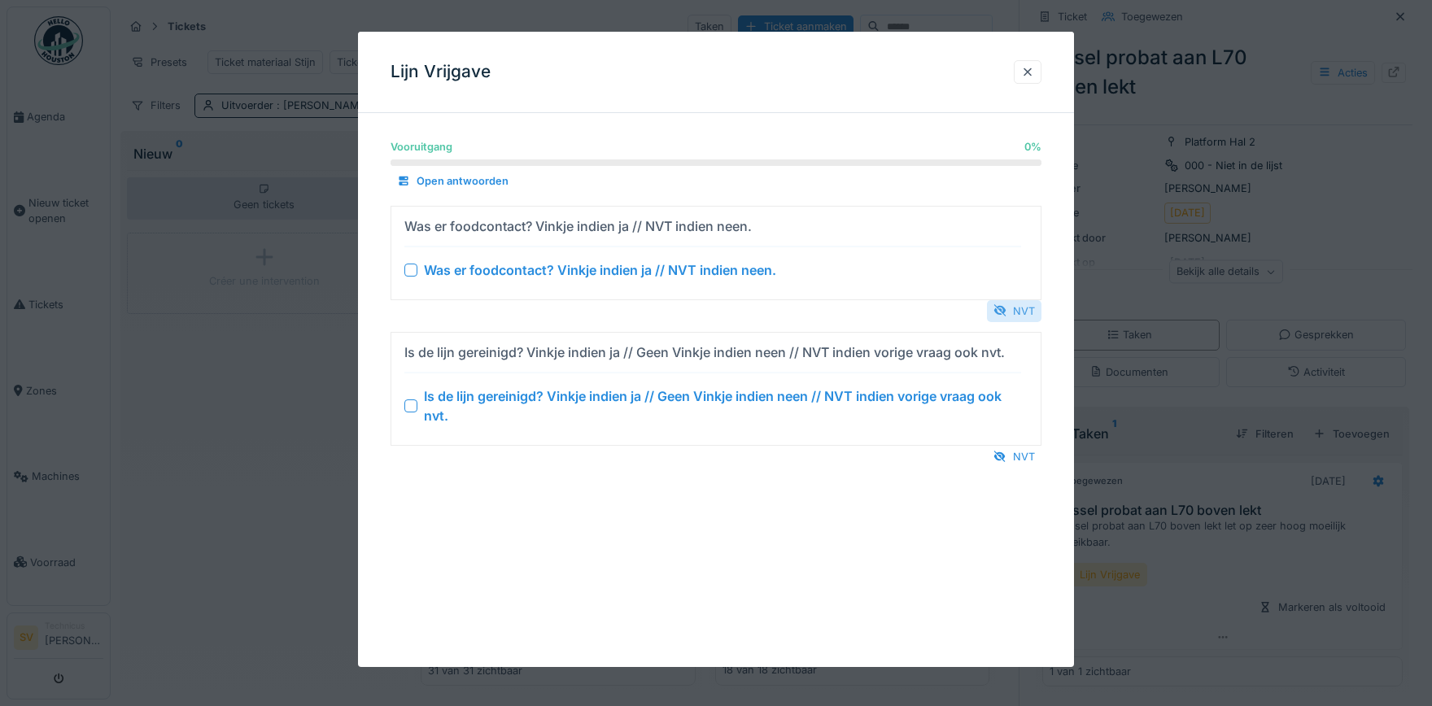
click at [1018, 312] on div "NVT" at bounding box center [1014, 311] width 55 height 22
click at [1019, 454] on div "NVT" at bounding box center [1014, 457] width 55 height 22
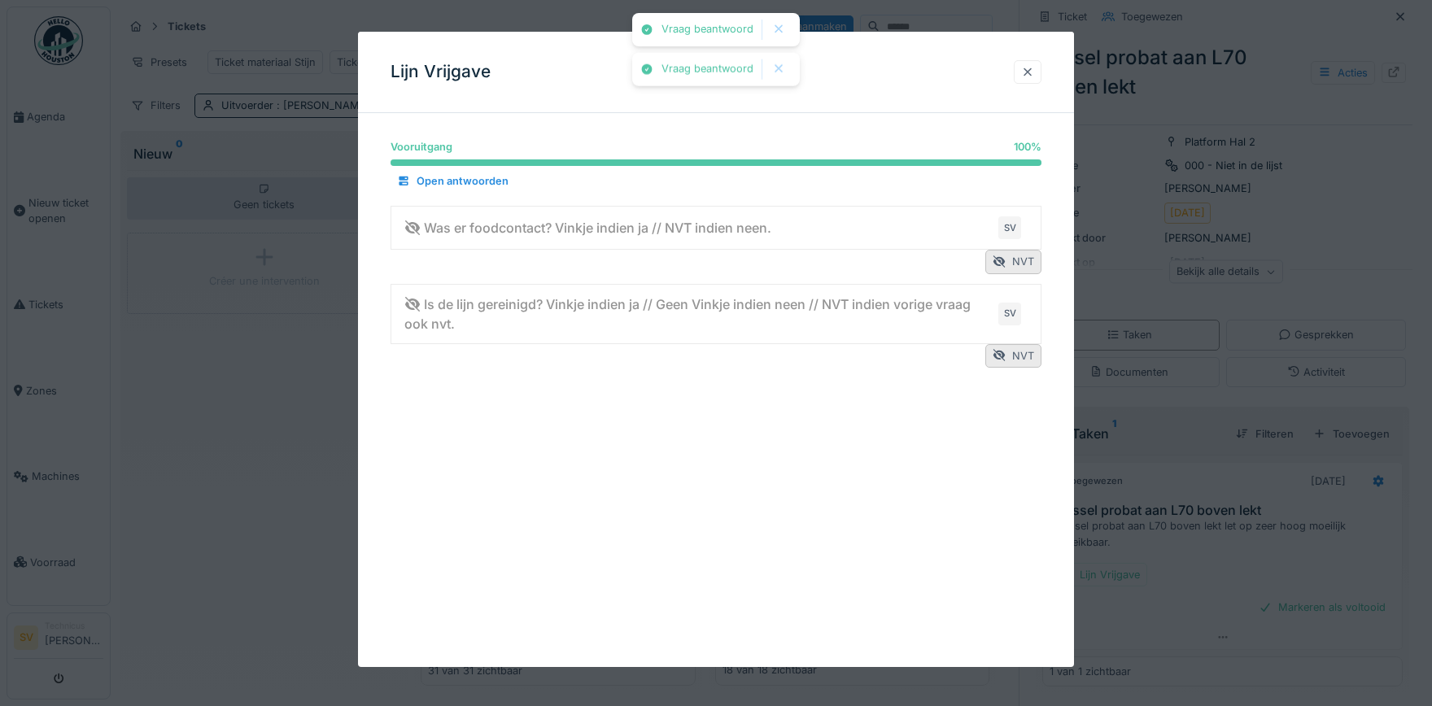
click at [1028, 73] on div at bounding box center [1027, 71] width 13 height 15
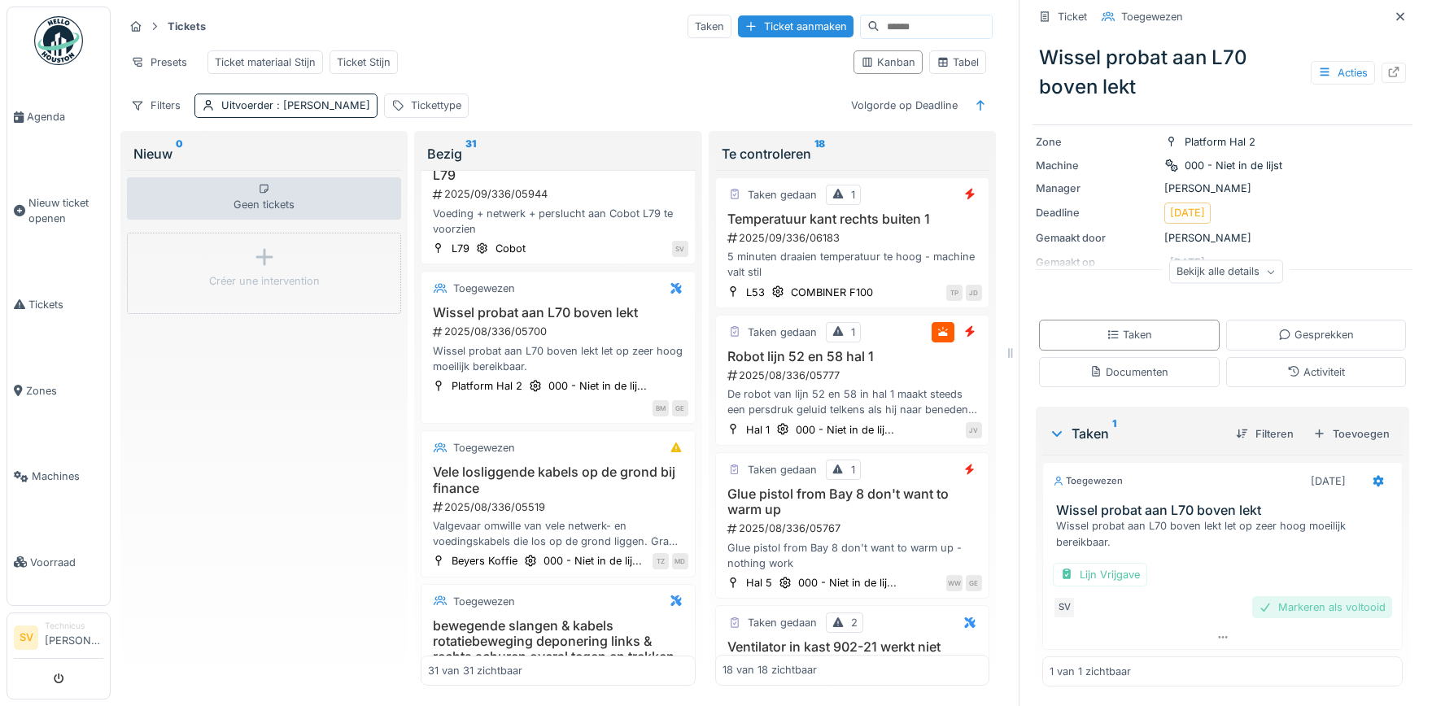
click at [1296, 606] on div "Markeren als voltooid" at bounding box center [1322, 607] width 140 height 22
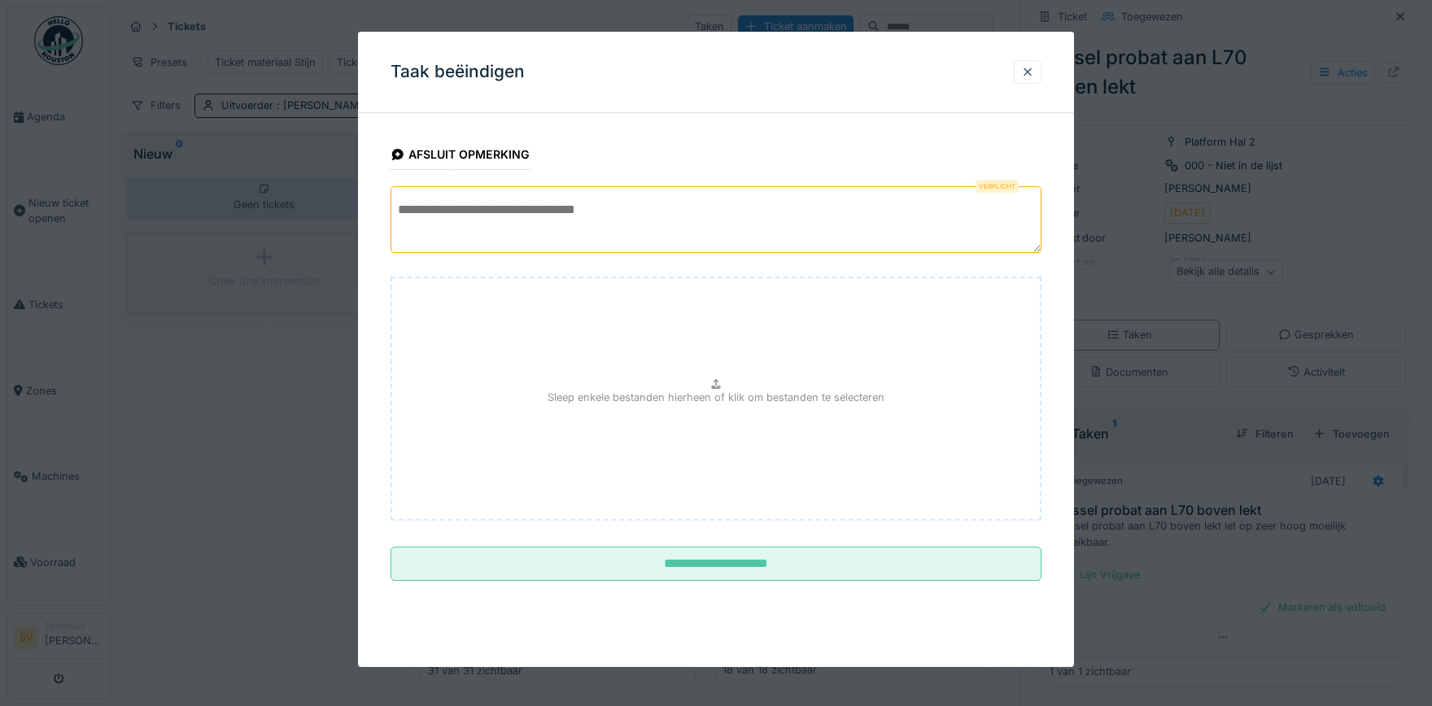
click at [659, 203] on textarea at bounding box center [716, 219] width 651 height 67
click at [397, 210] on textarea "**********" at bounding box center [716, 219] width 651 height 67
click at [523, 210] on textarea "**********" at bounding box center [716, 219] width 651 height 67
click at [591, 206] on textarea "**********" at bounding box center [716, 219] width 651 height 67
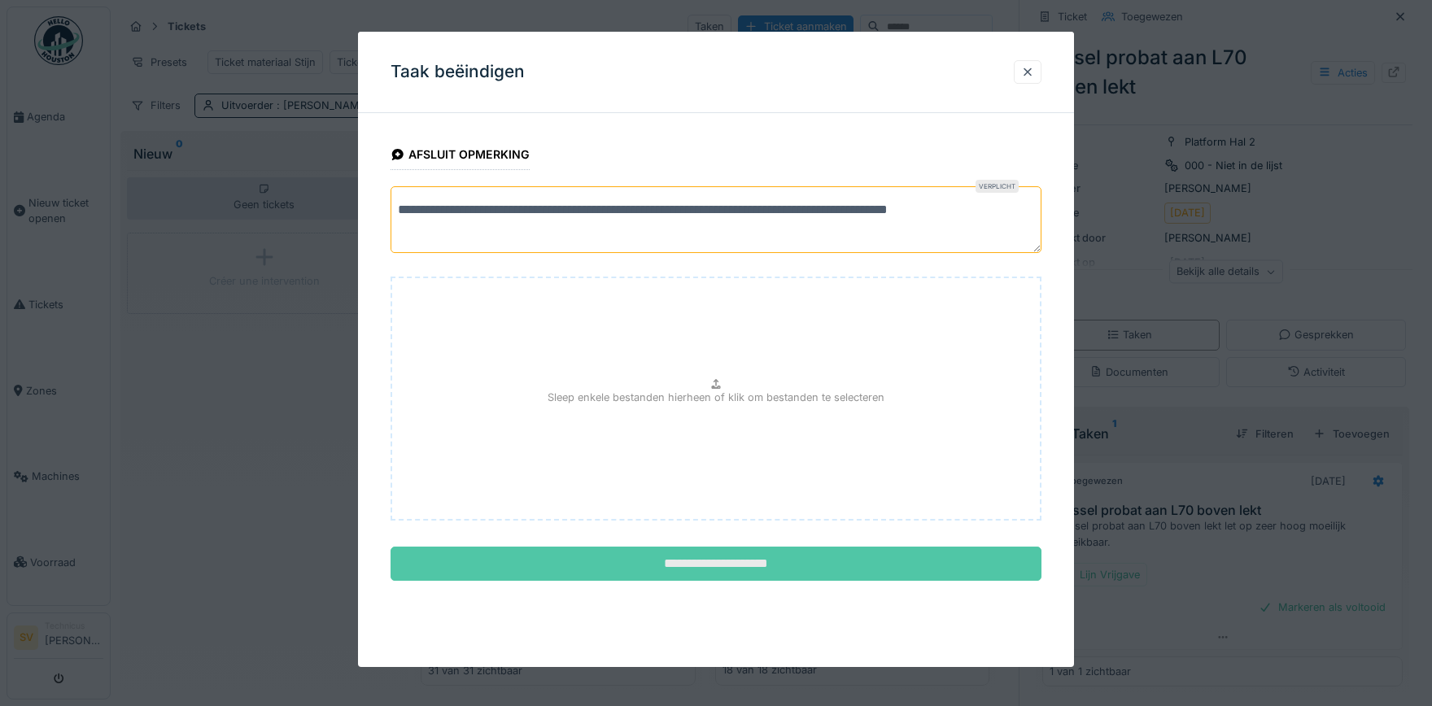
type textarea "**********"
click at [740, 561] on input "**********" at bounding box center [716, 564] width 651 height 34
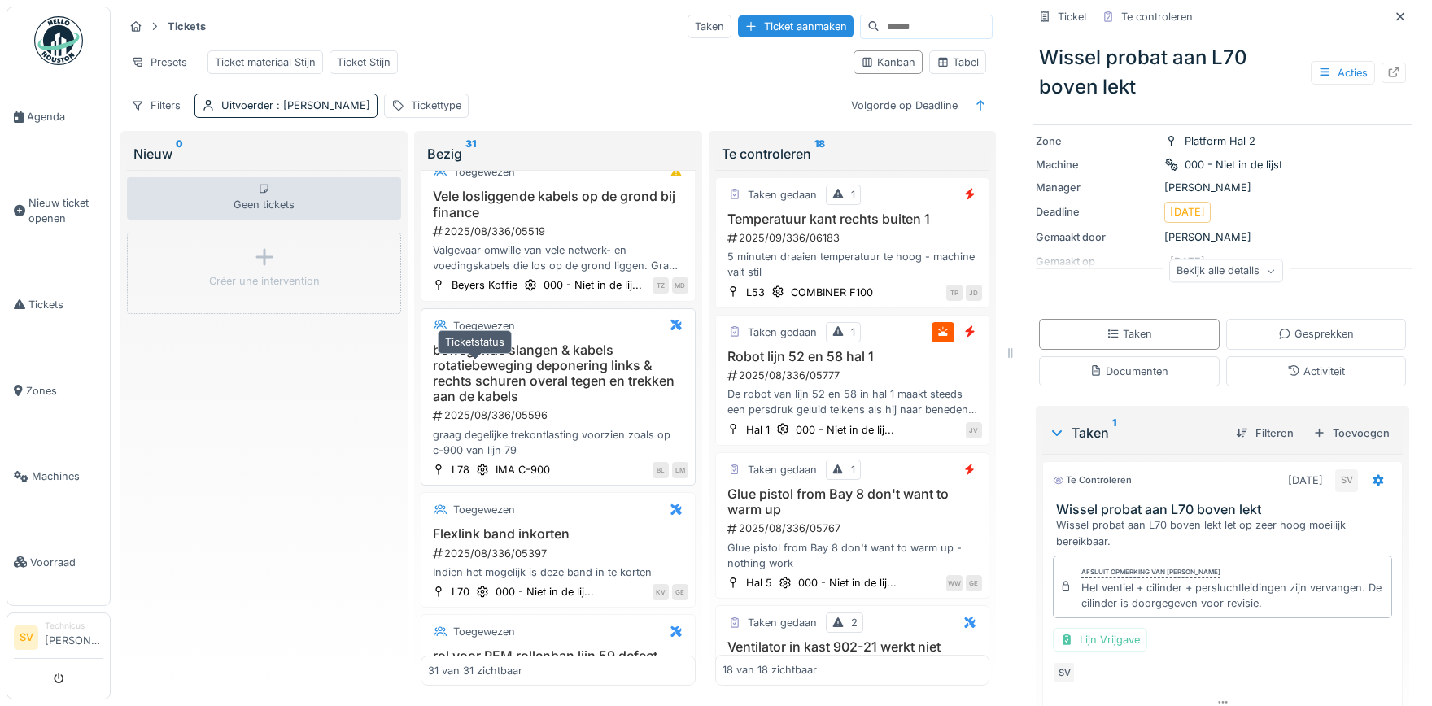
scroll to position [761, 0]
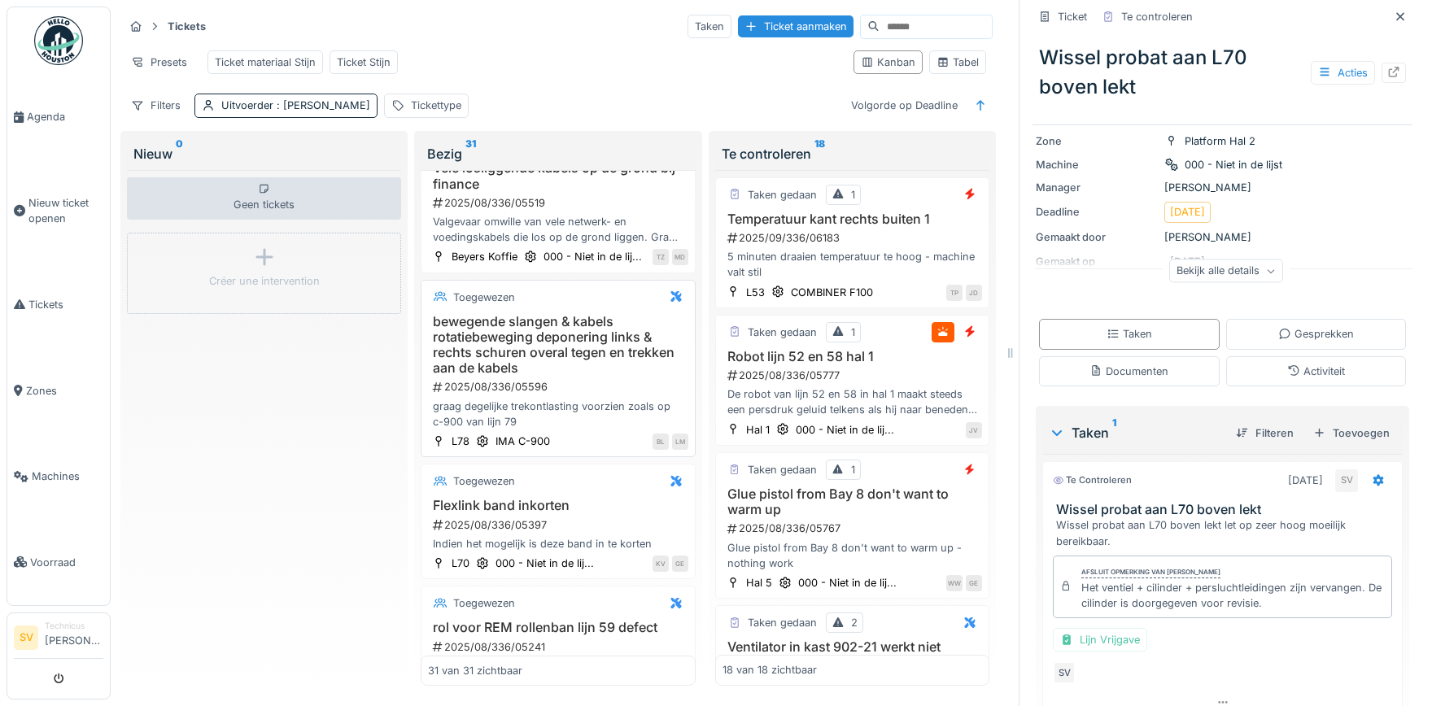
click at [544, 370] on h3 "bewegende slangen & kabels rotatiebeweging deponering links & rechts schuren ov…" at bounding box center [558, 345] width 260 height 63
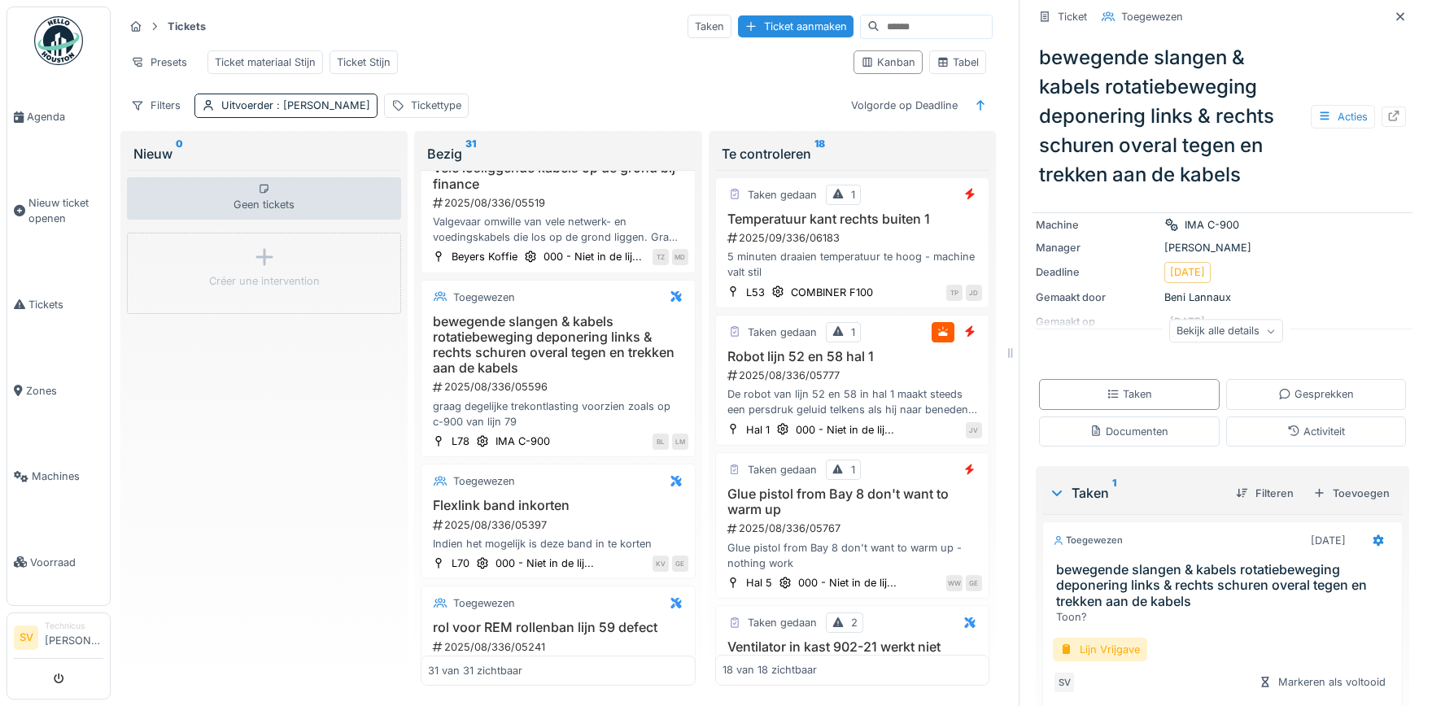
scroll to position [206, 0]
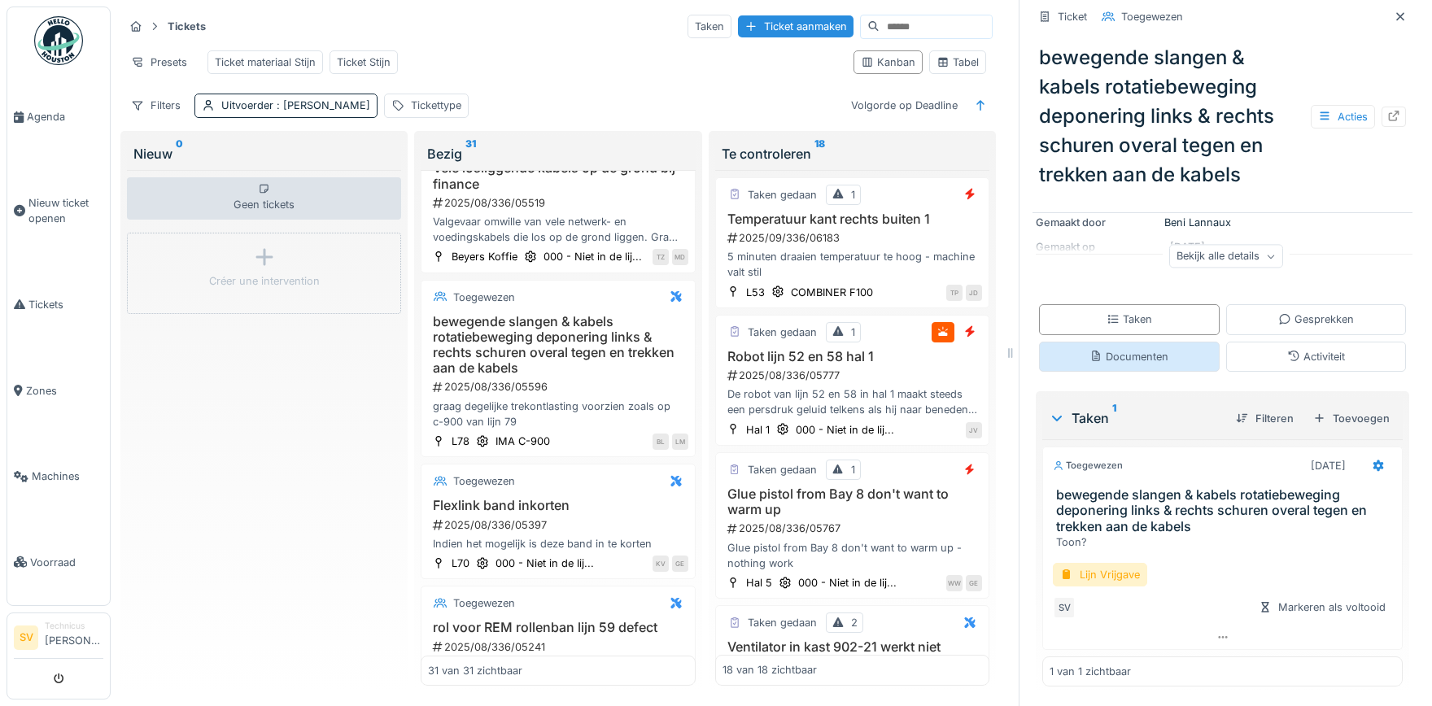
click at [1143, 356] on div "Documenten" at bounding box center [1128, 356] width 79 height 15
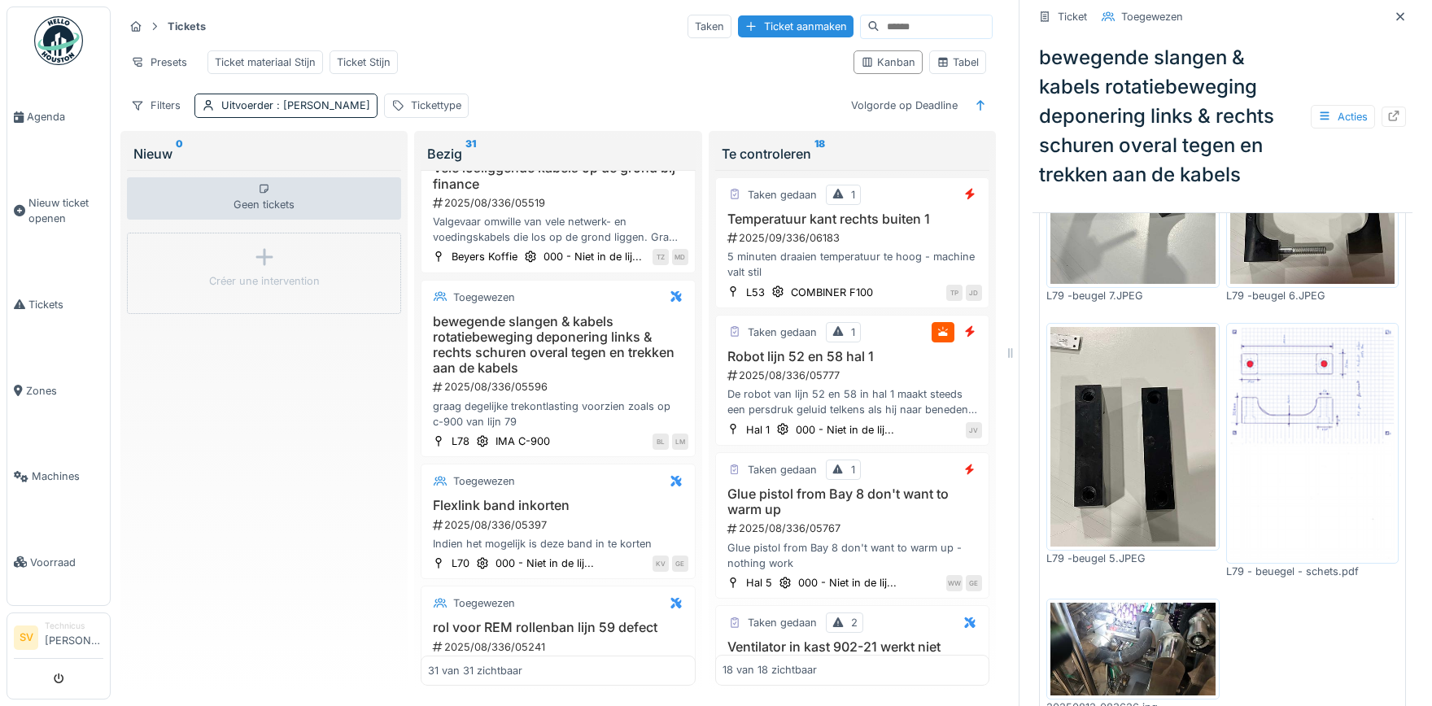
scroll to position [651, 0]
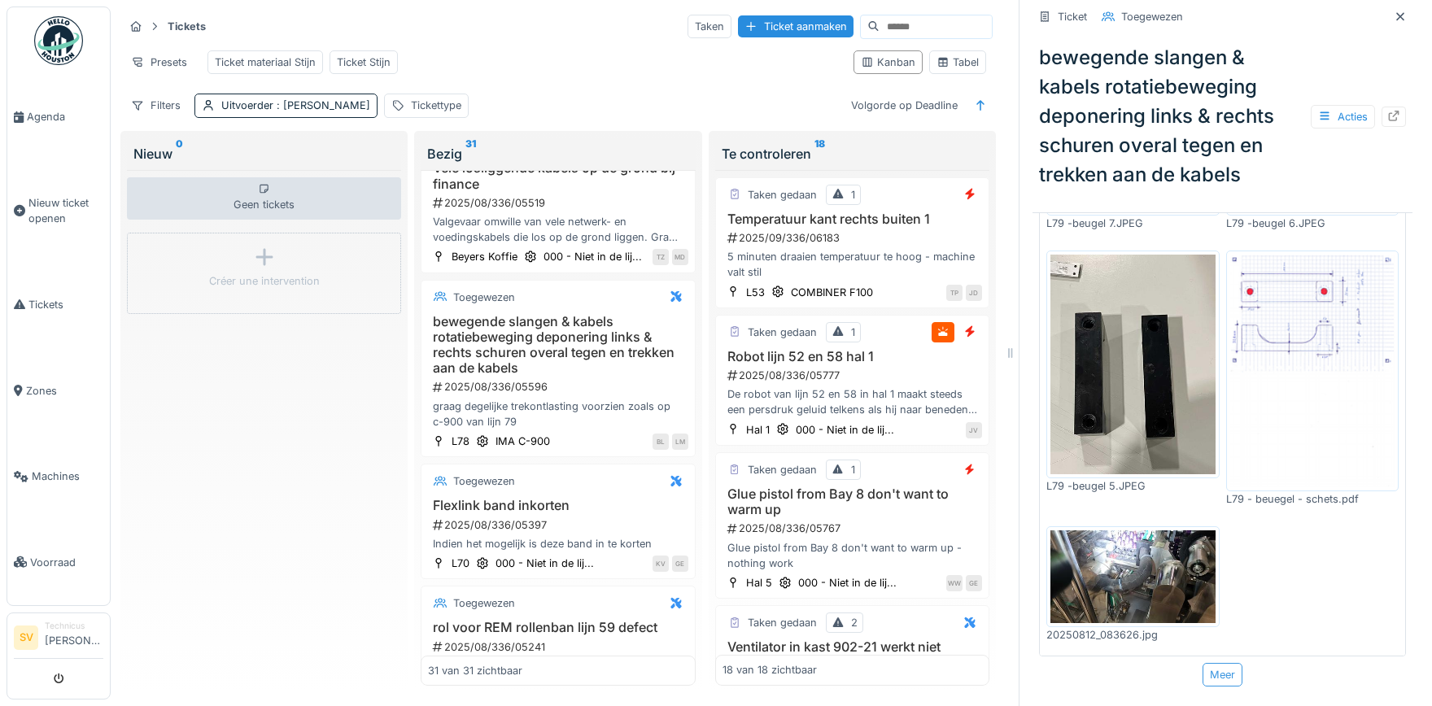
click at [1231, 685] on div "Meer" at bounding box center [1223, 675] width 40 height 24
click at [1215, 681] on div "Meer" at bounding box center [1223, 675] width 40 height 24
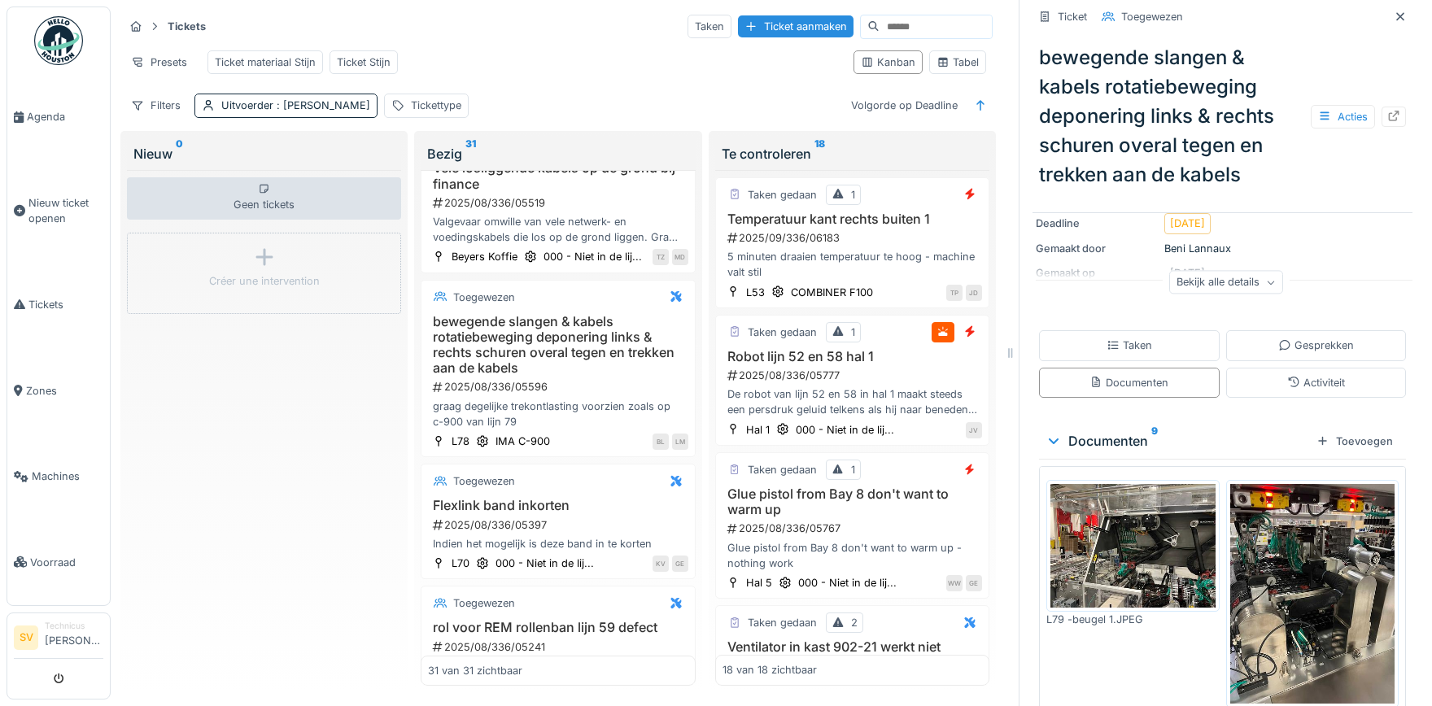
scroll to position [228, 0]
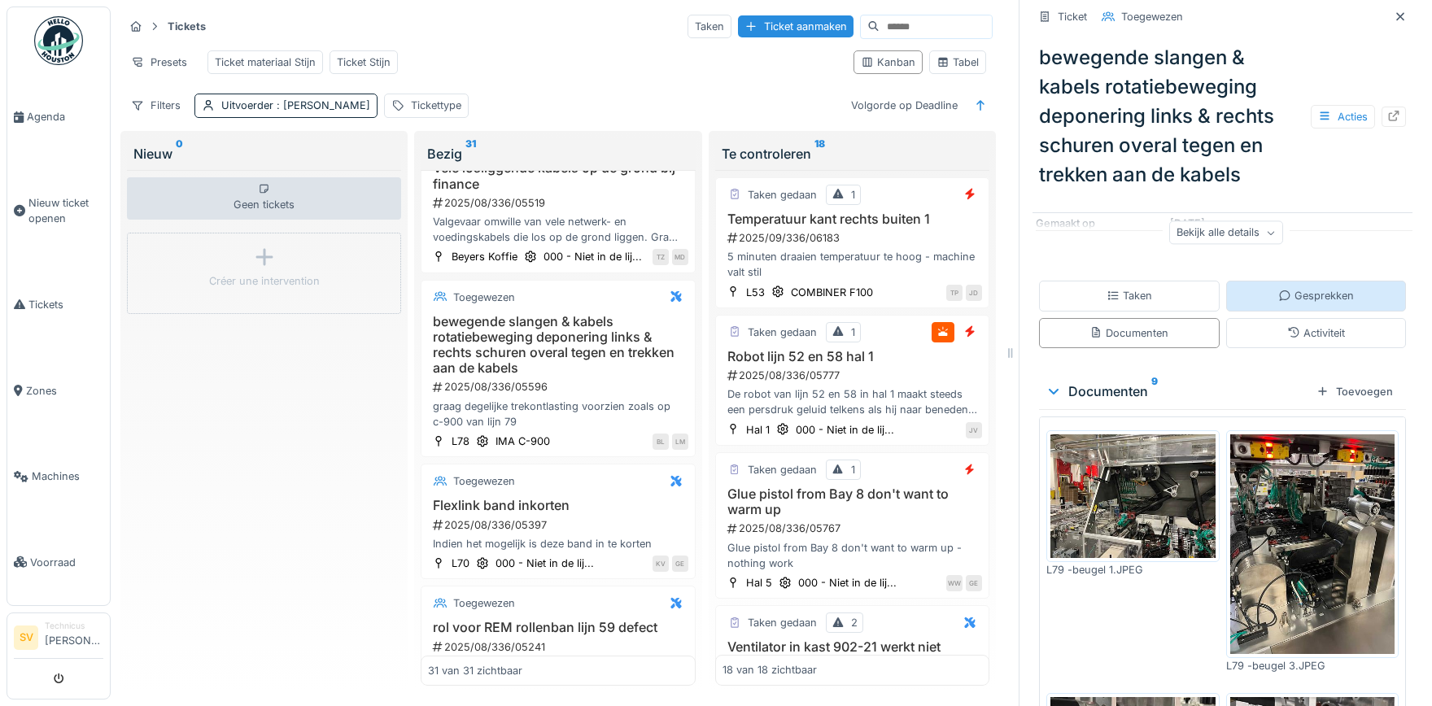
click at [1285, 291] on div "Gesprekken" at bounding box center [1316, 295] width 76 height 15
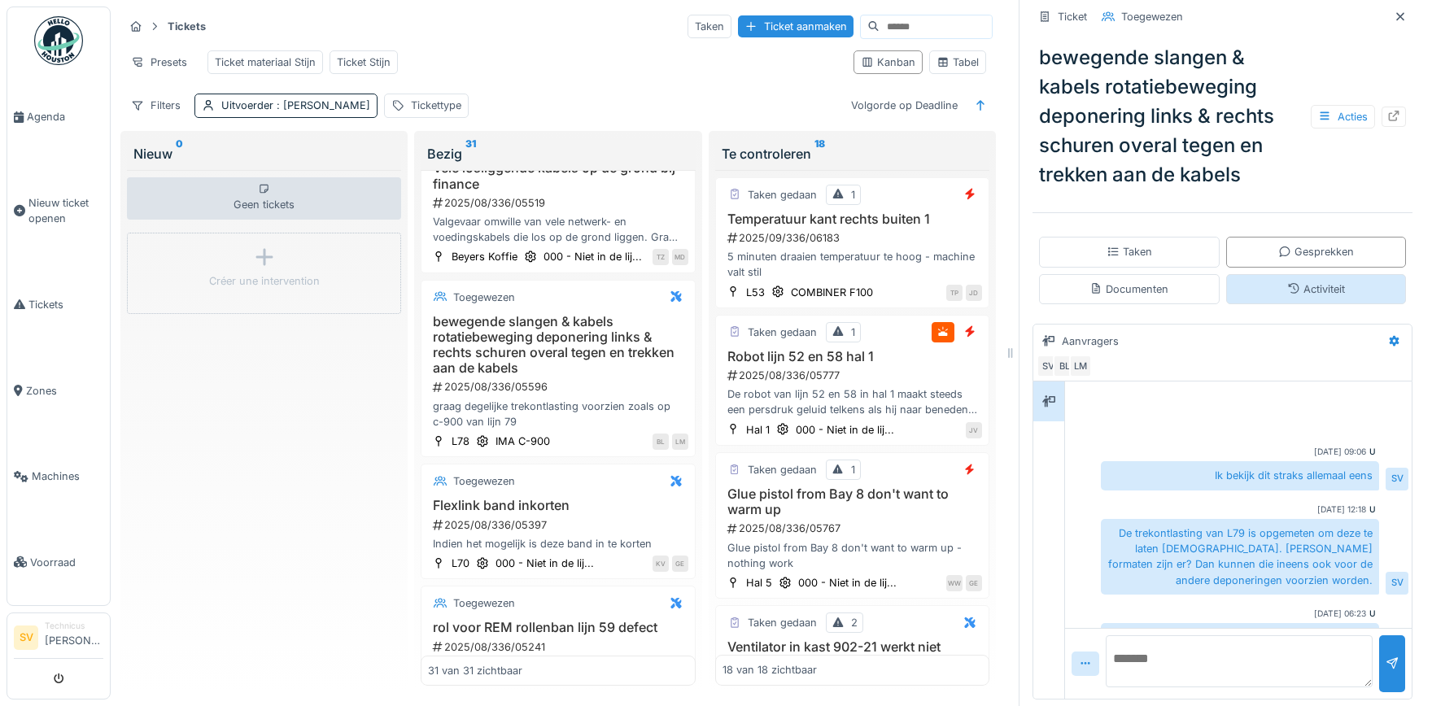
scroll to position [116, 0]
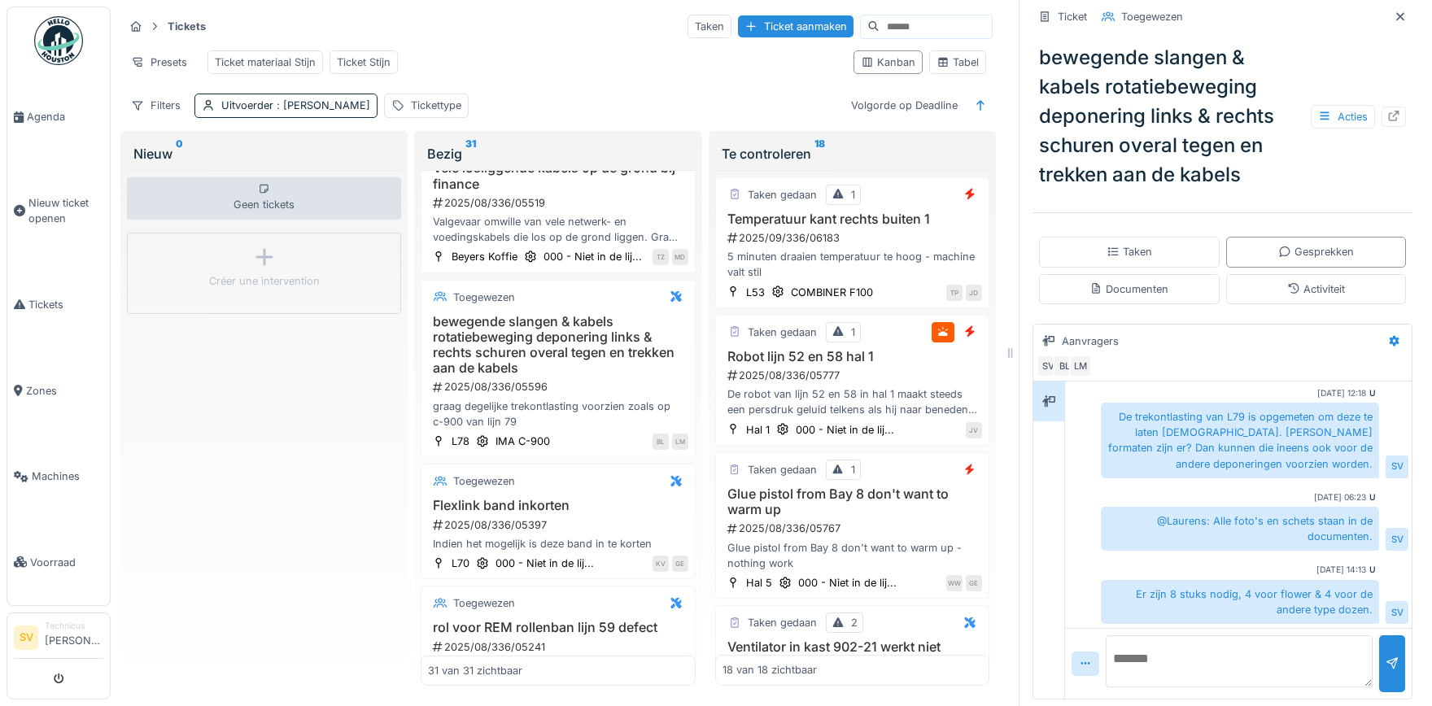
click at [1211, 659] on textarea at bounding box center [1239, 661] width 267 height 52
type textarea "**********"
click at [1388, 658] on div at bounding box center [1392, 663] width 13 height 15
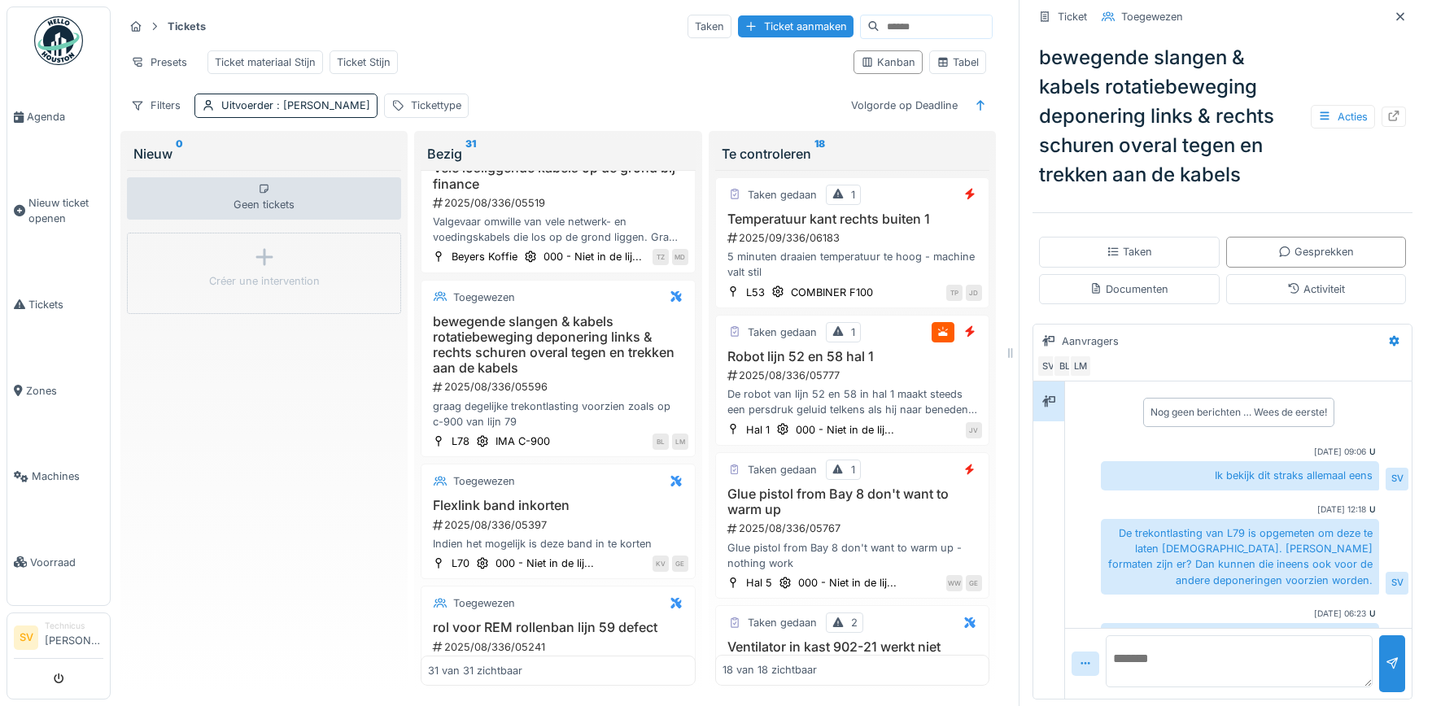
click at [1195, 432] on div "Nog geen berichten … Wees de eerste!" at bounding box center [1238, 411] width 340 height 41
click at [1318, 255] on div "Gesprekken" at bounding box center [1316, 251] width 76 height 15
click at [1176, 253] on div "Taken" at bounding box center [1129, 252] width 181 height 30
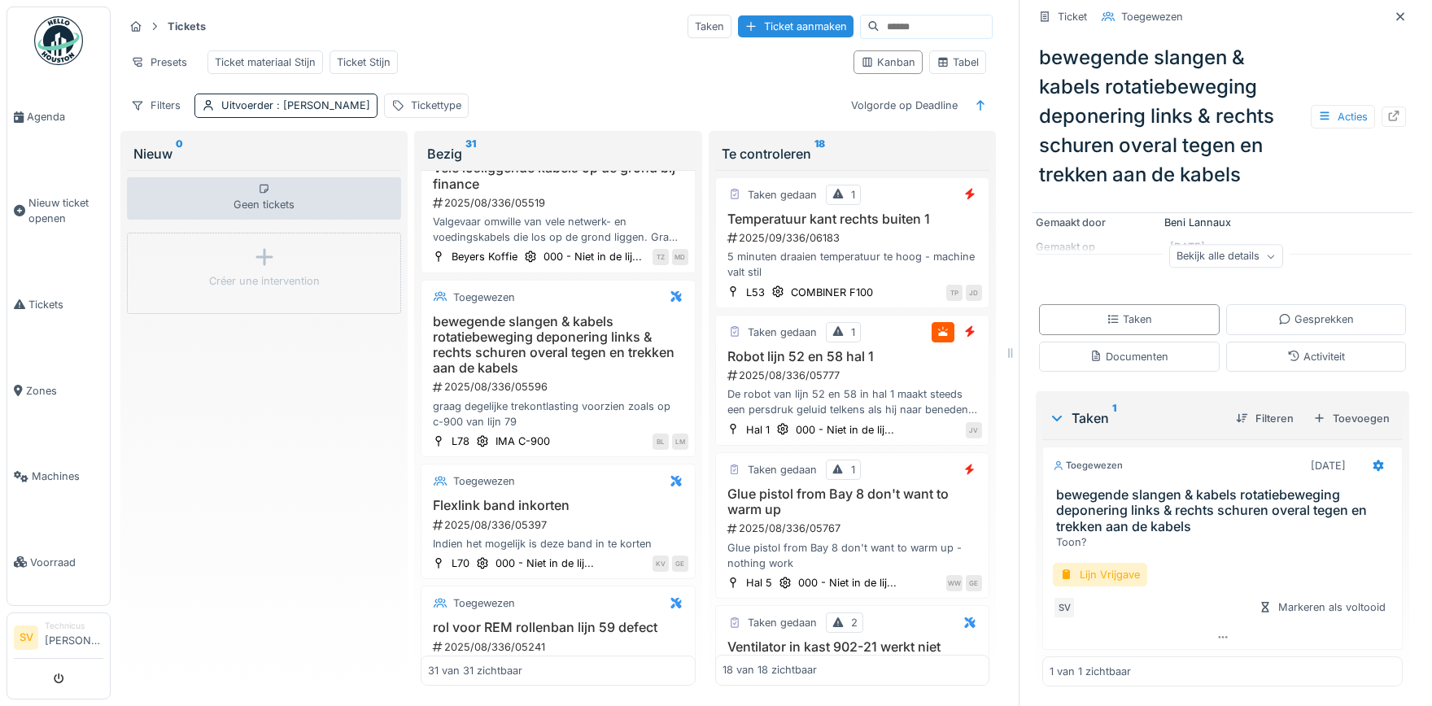
scroll to position [206, 0]
click at [1317, 317] on div "Gesprekken" at bounding box center [1316, 319] width 76 height 15
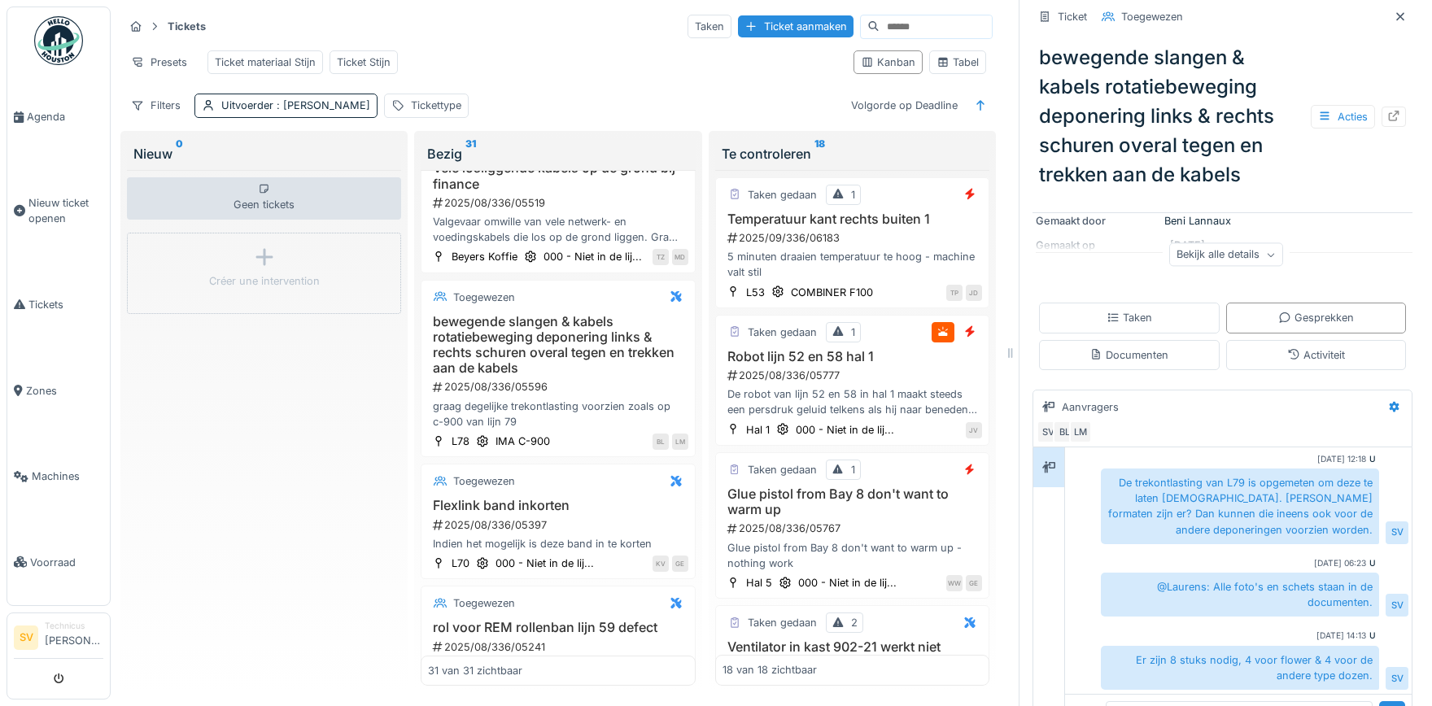
scroll to position [273, 0]
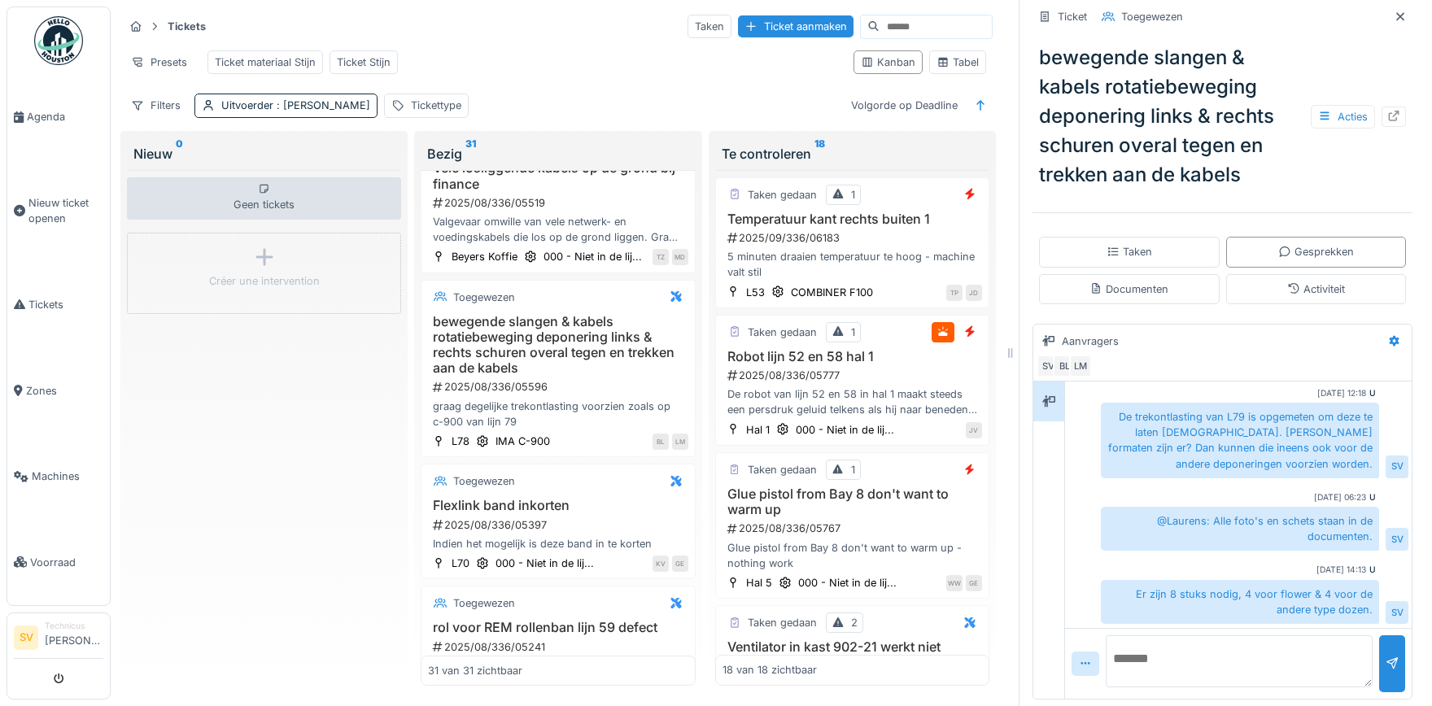
click at [1271, 660] on textarea at bounding box center [1239, 661] width 267 height 52
click at [50, 300] on span "Tickets" at bounding box center [65, 304] width 75 height 15
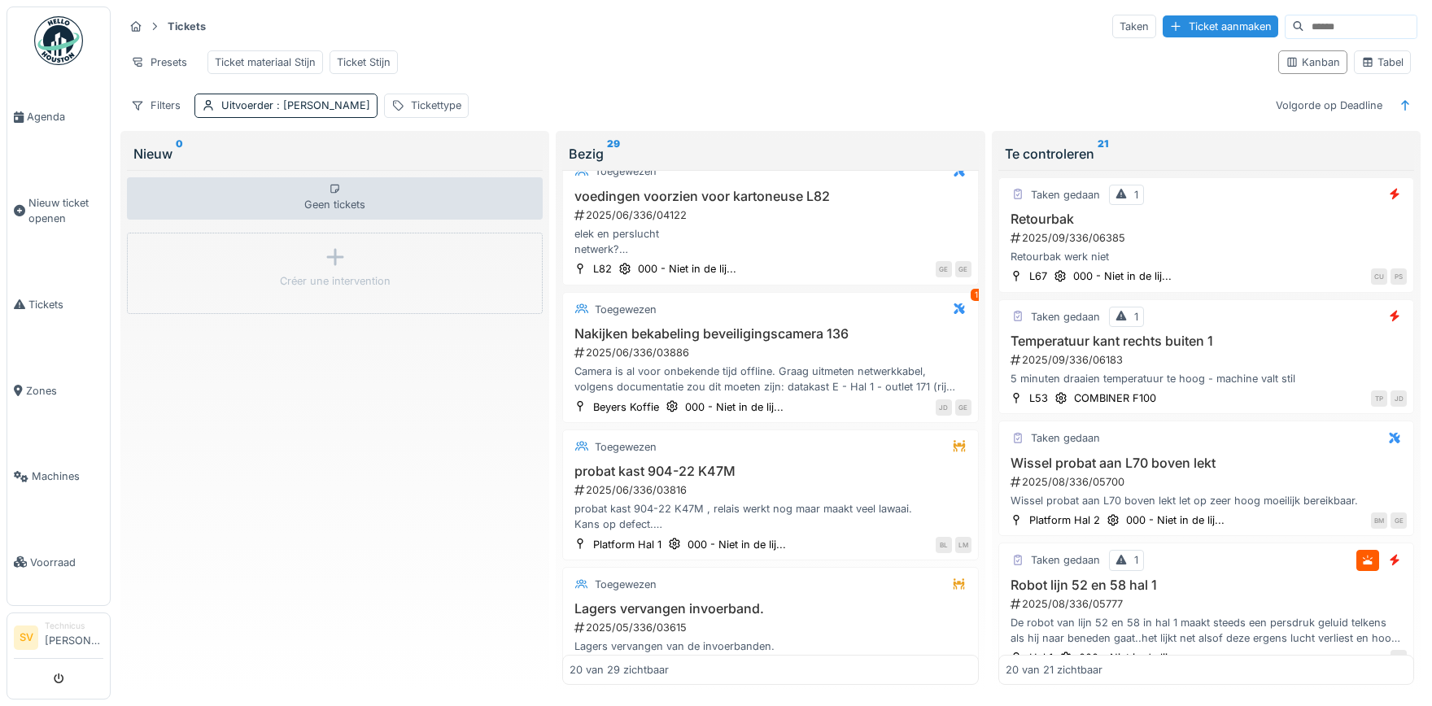
scroll to position [1521, 0]
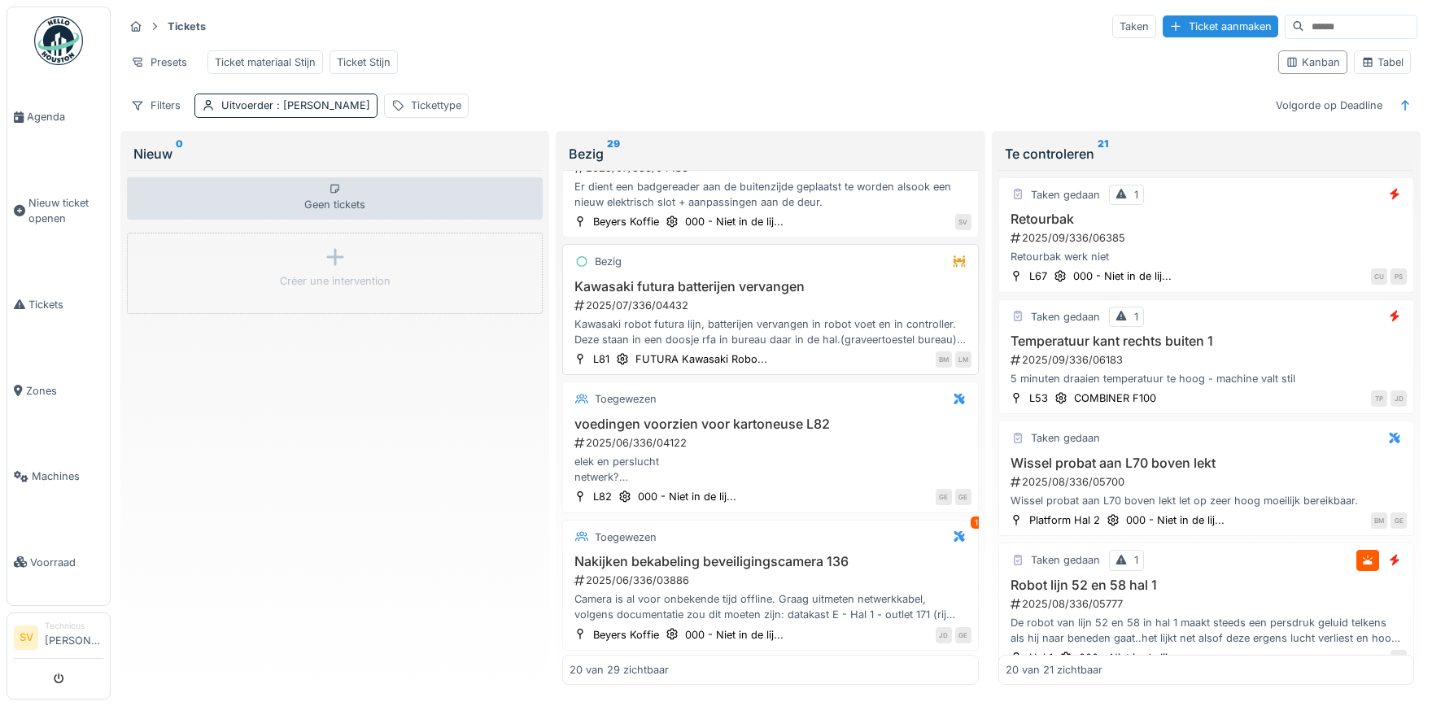
click at [727, 321] on div "Kawasaki robot futura lijn, batterijen vervangen in robot voet en in controller…" at bounding box center [770, 331] width 401 height 31
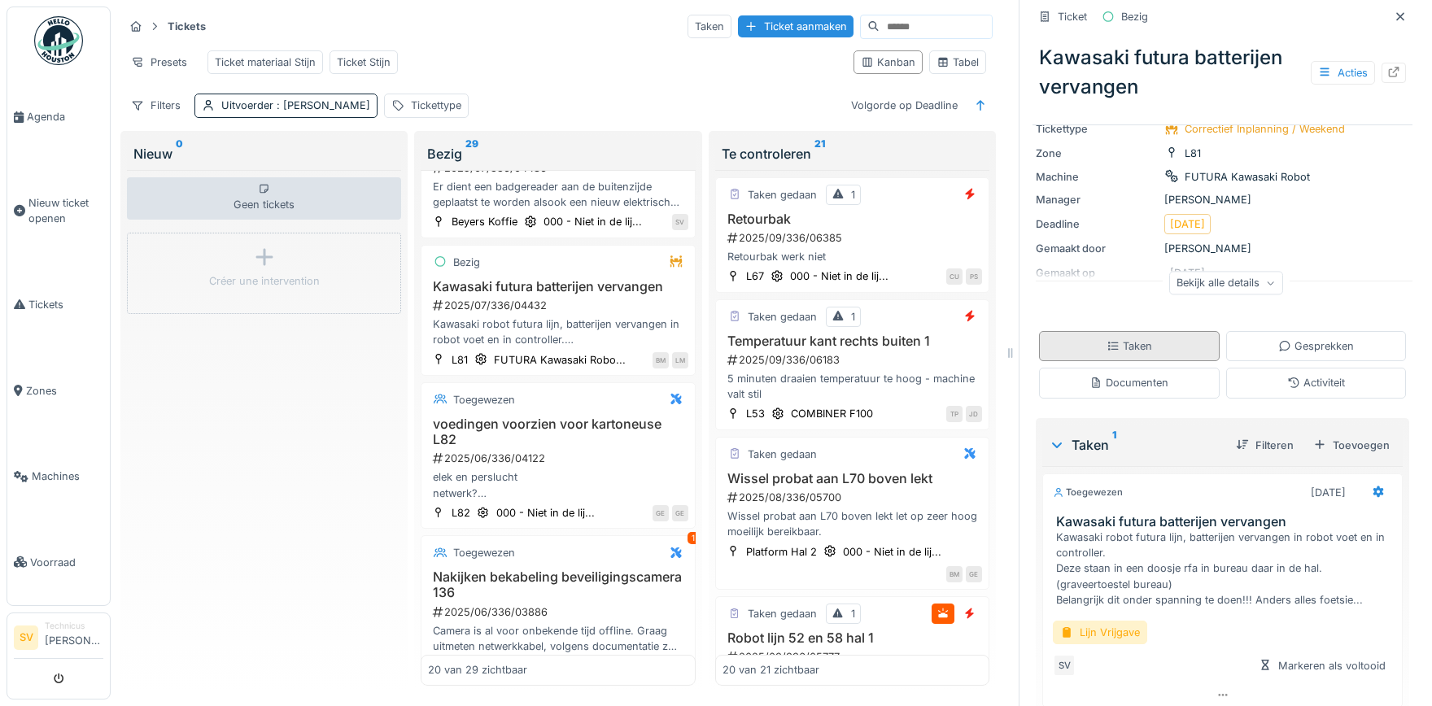
scroll to position [180, 0]
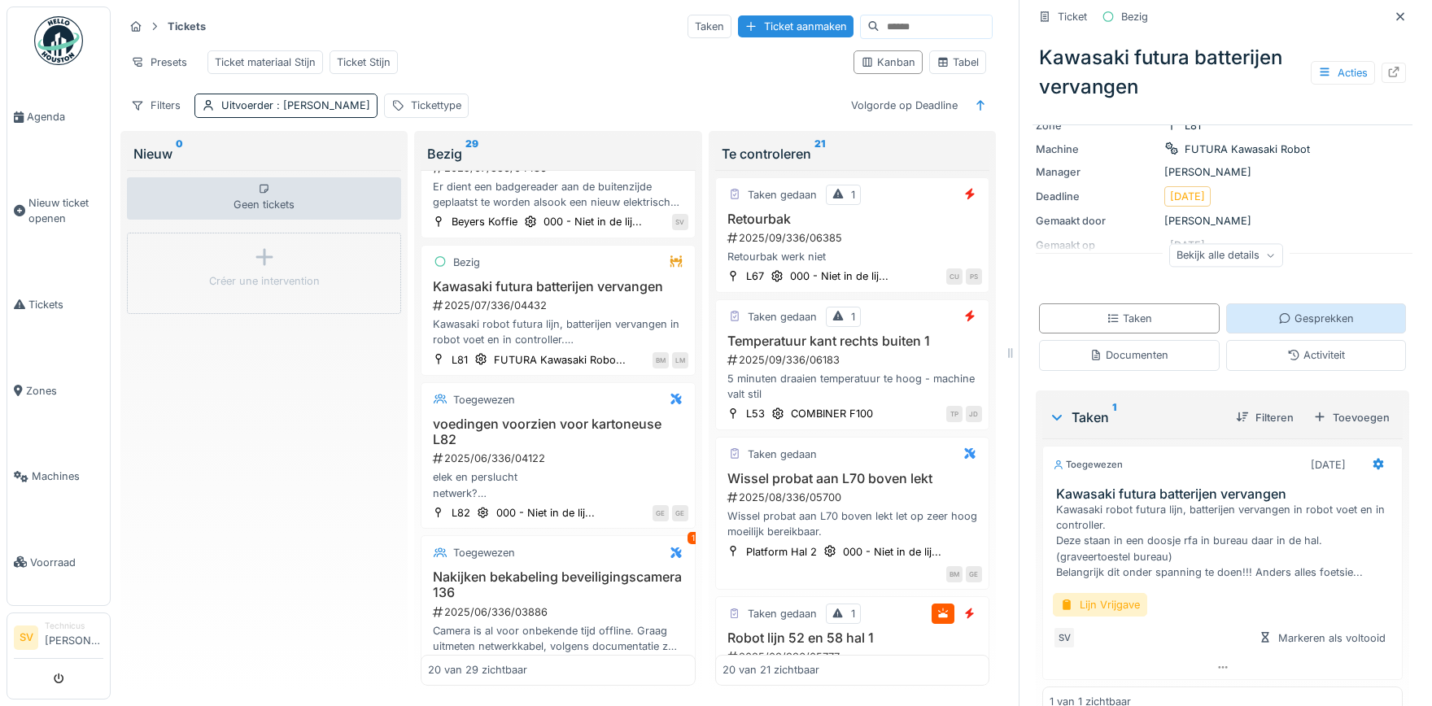
click at [1303, 311] on div "Gesprekken" at bounding box center [1316, 318] width 76 height 15
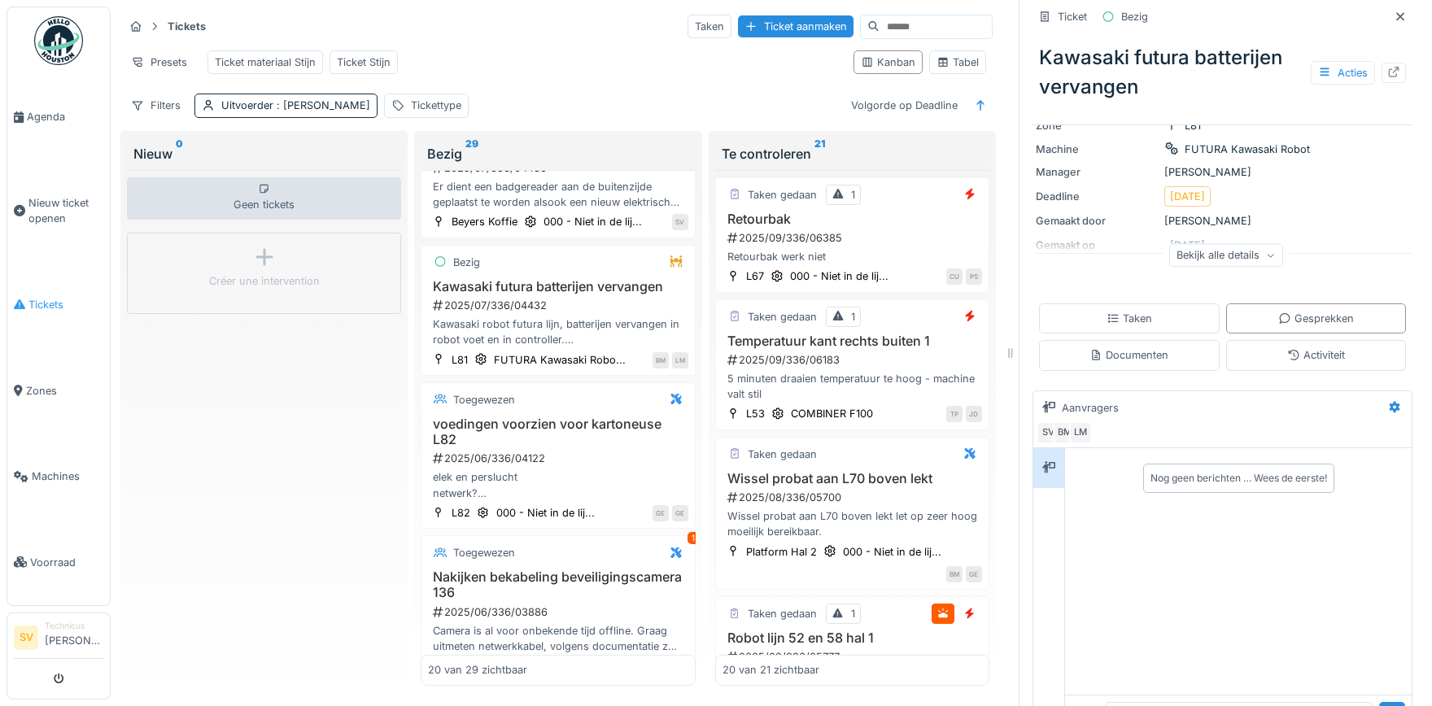
click at [49, 298] on span "Tickets" at bounding box center [65, 304] width 75 height 15
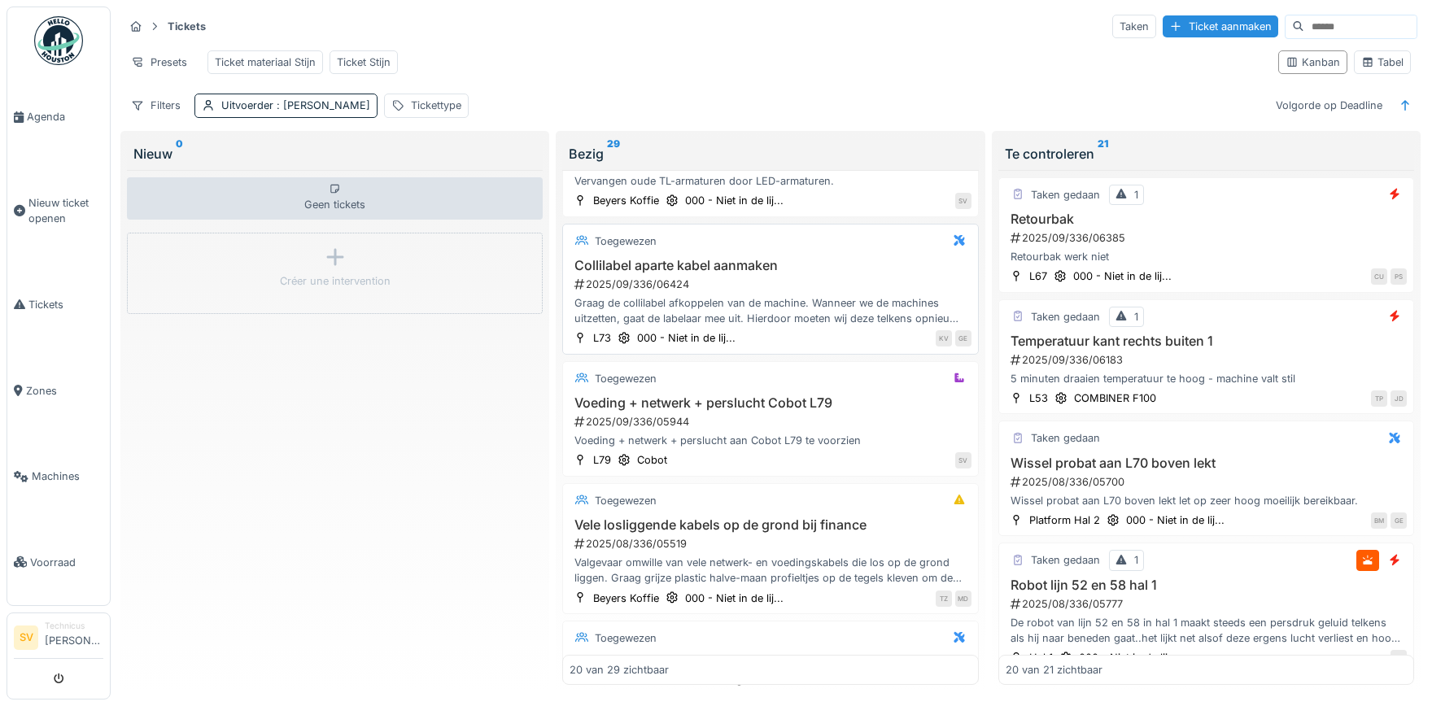
scroll to position [380, 0]
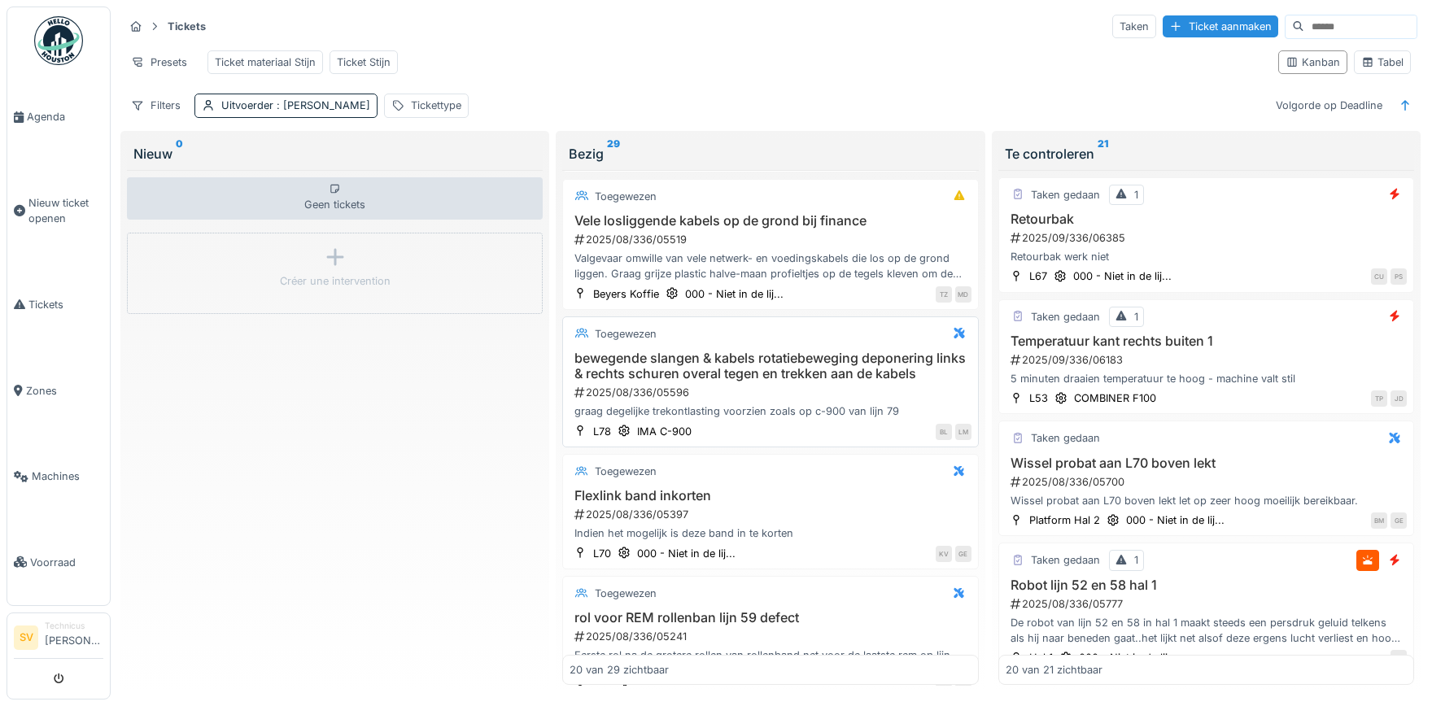
click at [739, 382] on div "bewegende slangen & kabels rotatiebeweging deponering links & rechts schuren ov…" at bounding box center [770, 385] width 401 height 69
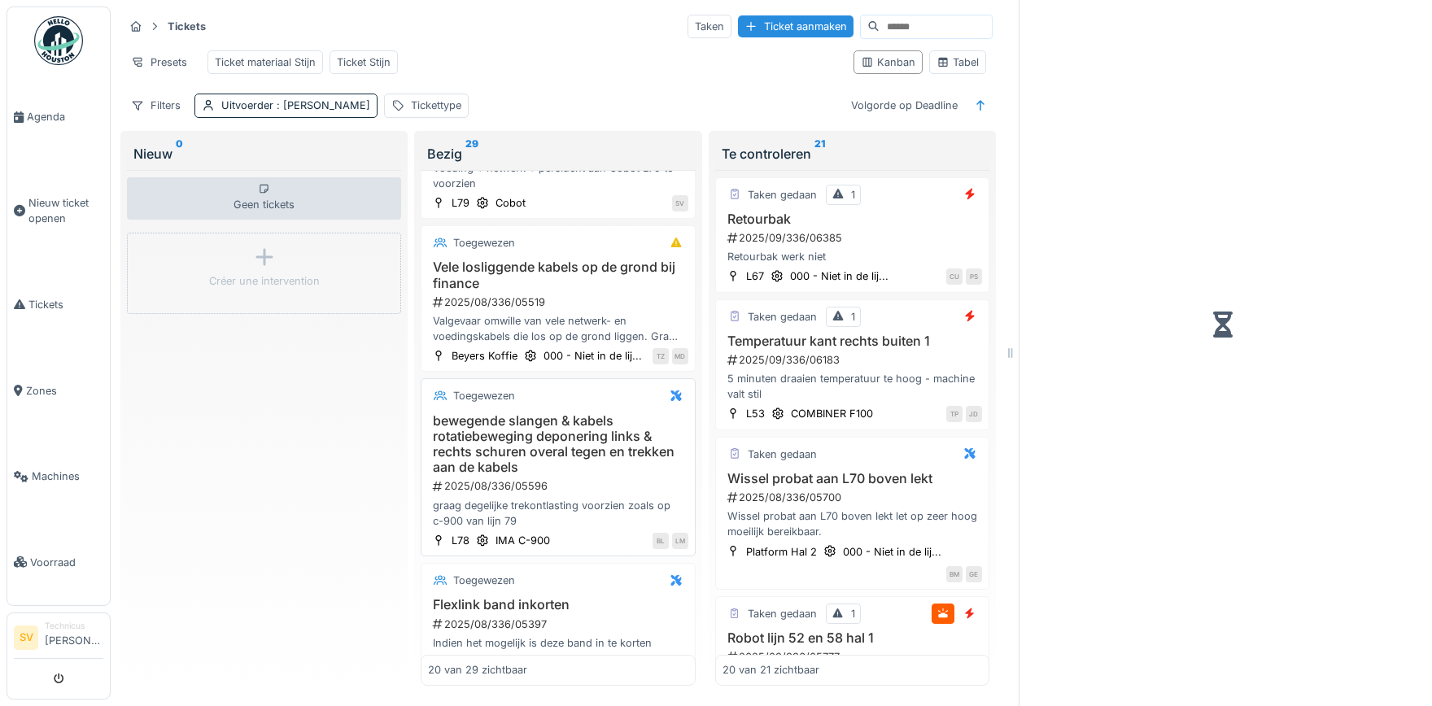
scroll to position [395, 0]
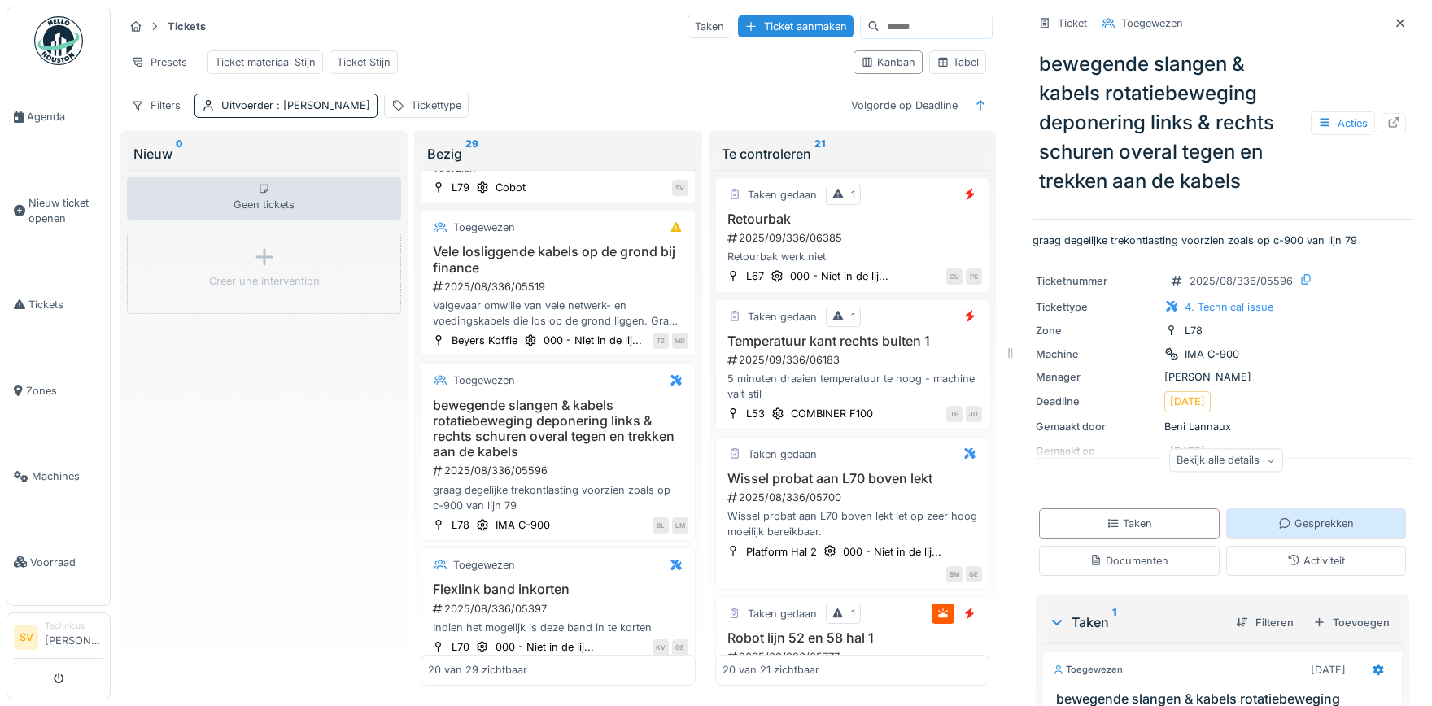
click at [1293, 528] on div "Gesprekken" at bounding box center [1316, 523] width 76 height 15
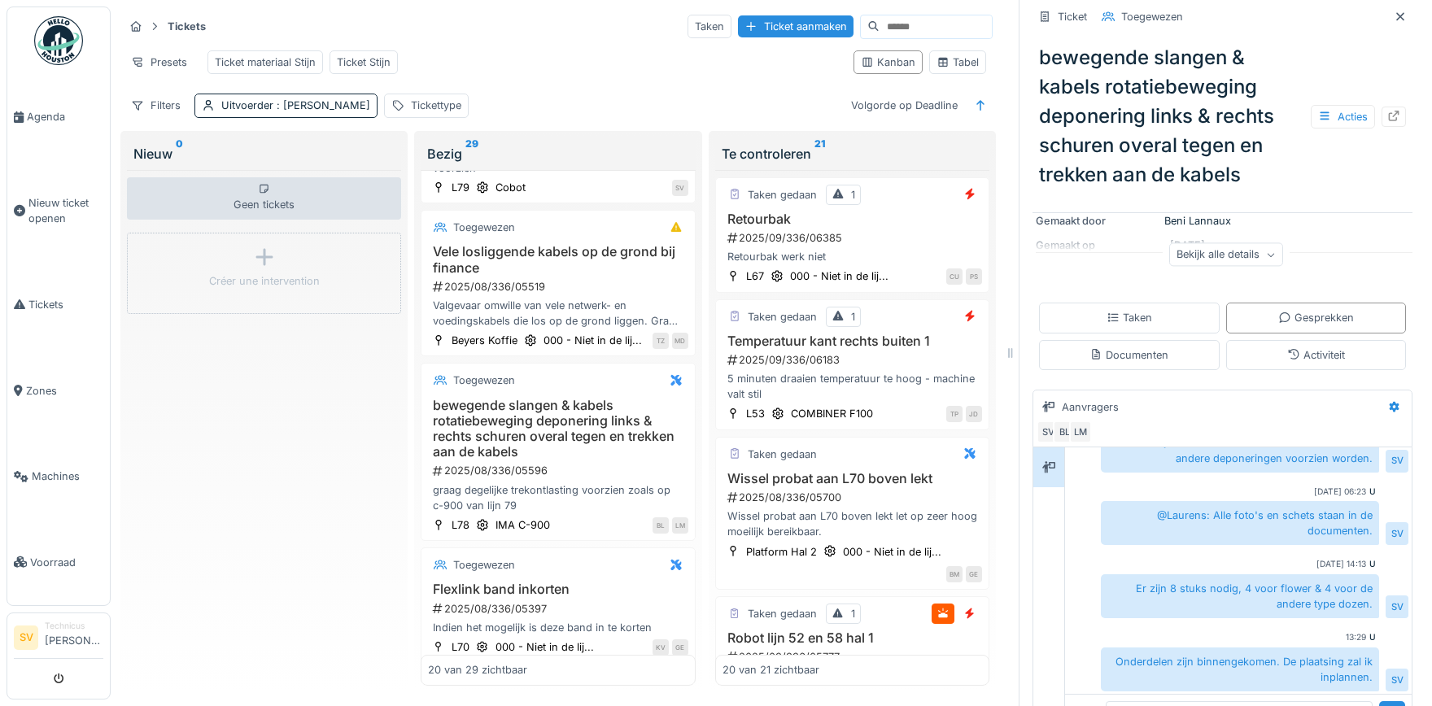
scroll to position [273, 0]
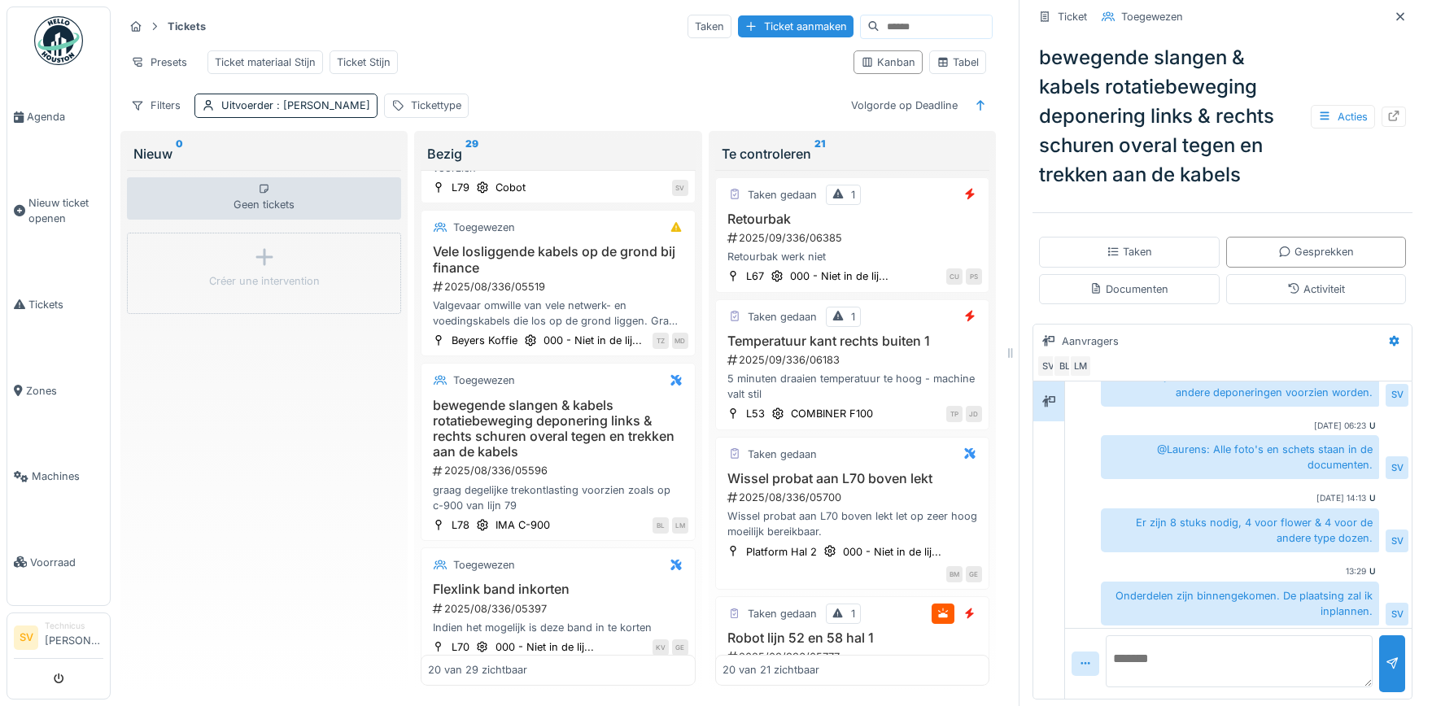
drag, startPoint x: 1355, startPoint y: 165, endPoint x: 1387, endPoint y: 158, distance: 32.6
click at [1355, 166] on div "bewegende slangen & kabels rotatiebeweging deponering links & rechts schuren ov…" at bounding box center [1222, 116] width 380 height 159
click at [1402, 14] on icon at bounding box center [1400, 16] width 13 height 11
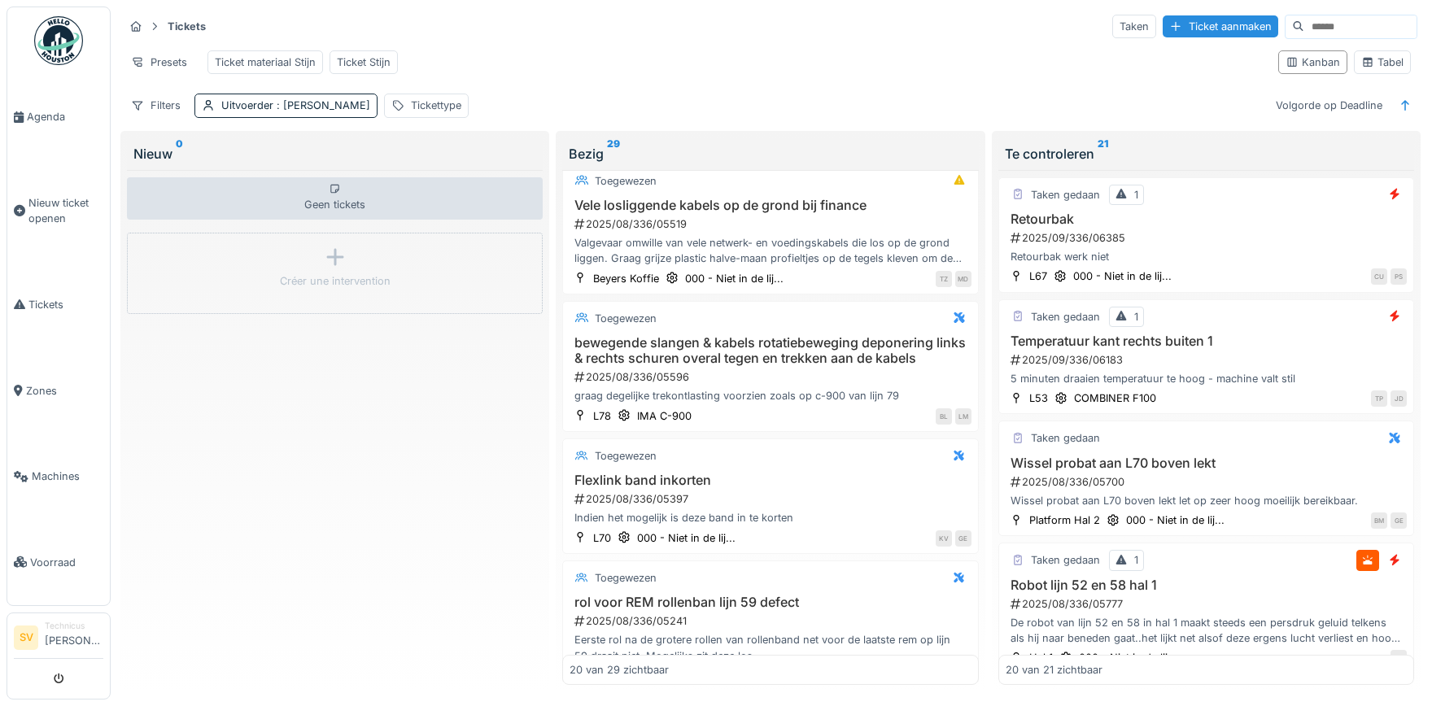
scroll to position [380, 0]
